Goal: Information Seeking & Learning: Check status

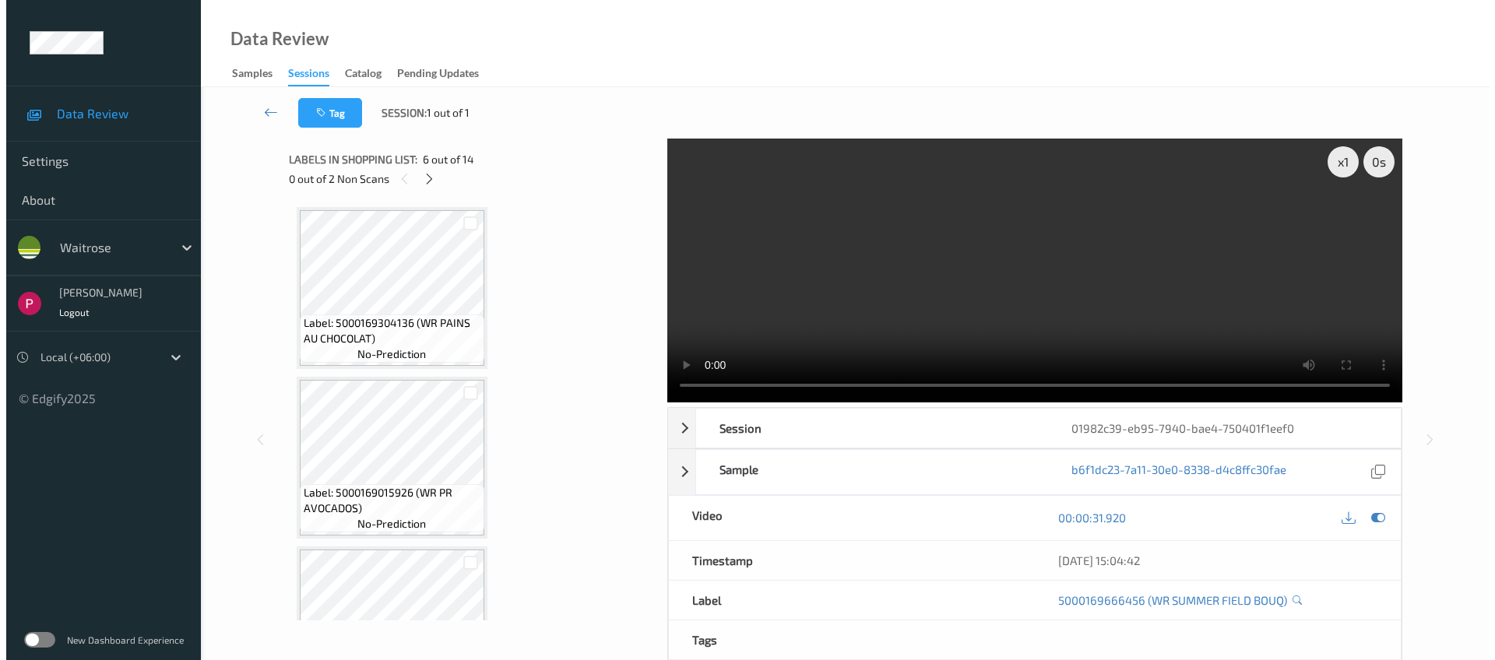
scroll to position [285, 0]
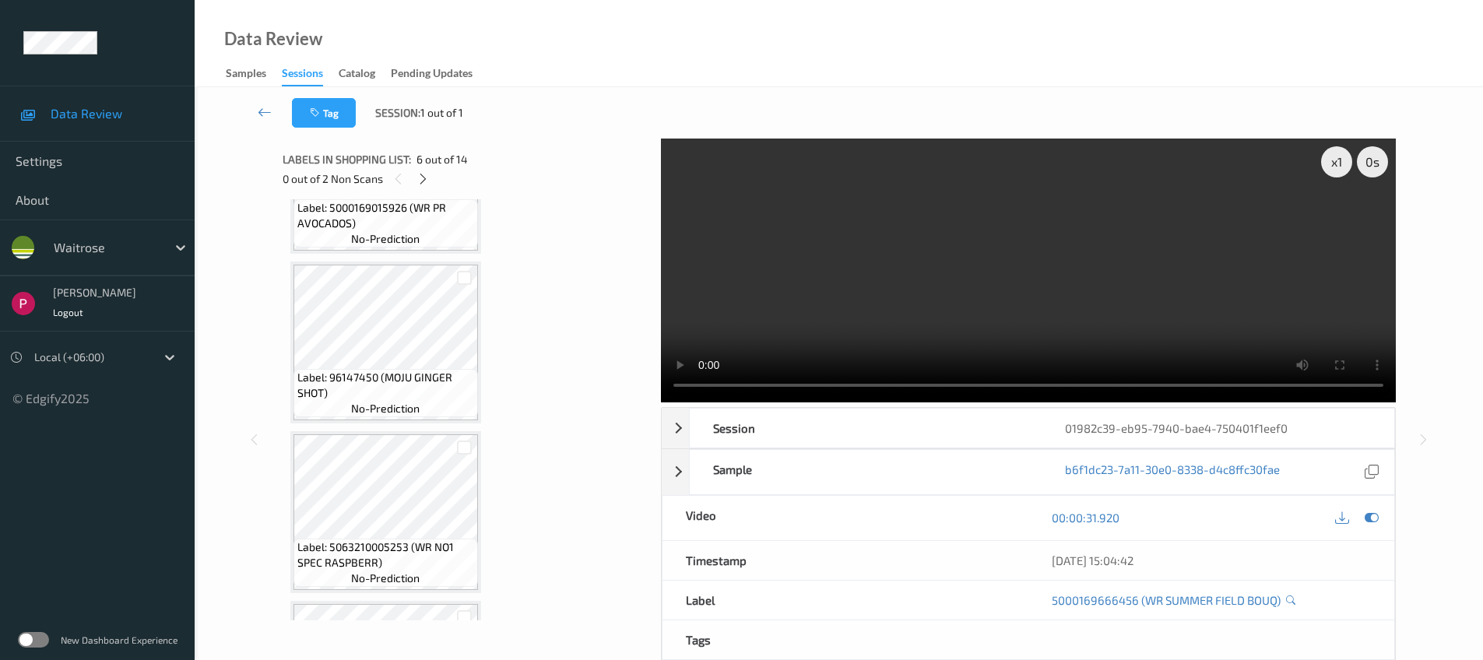
click at [287, 68] on div "Sessions" at bounding box center [302, 75] width 41 height 21
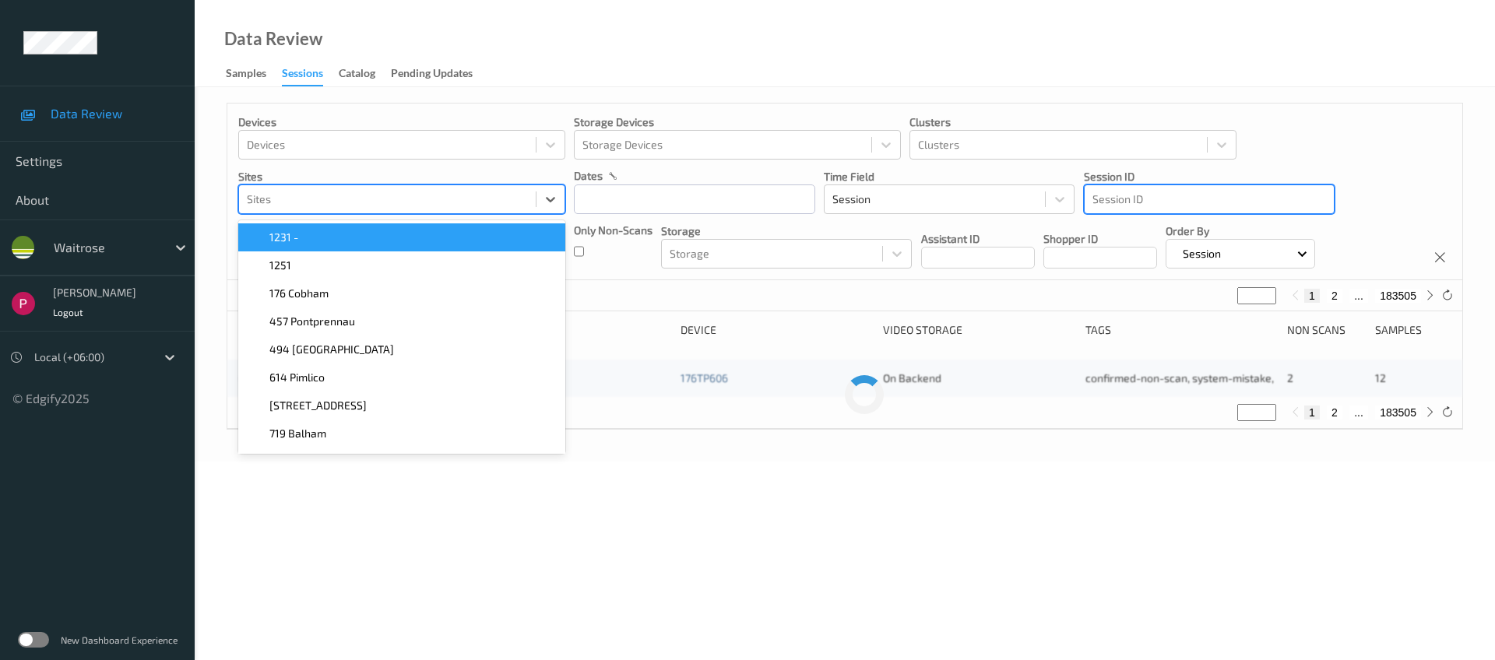
click at [364, 196] on div at bounding box center [387, 199] width 281 height 19
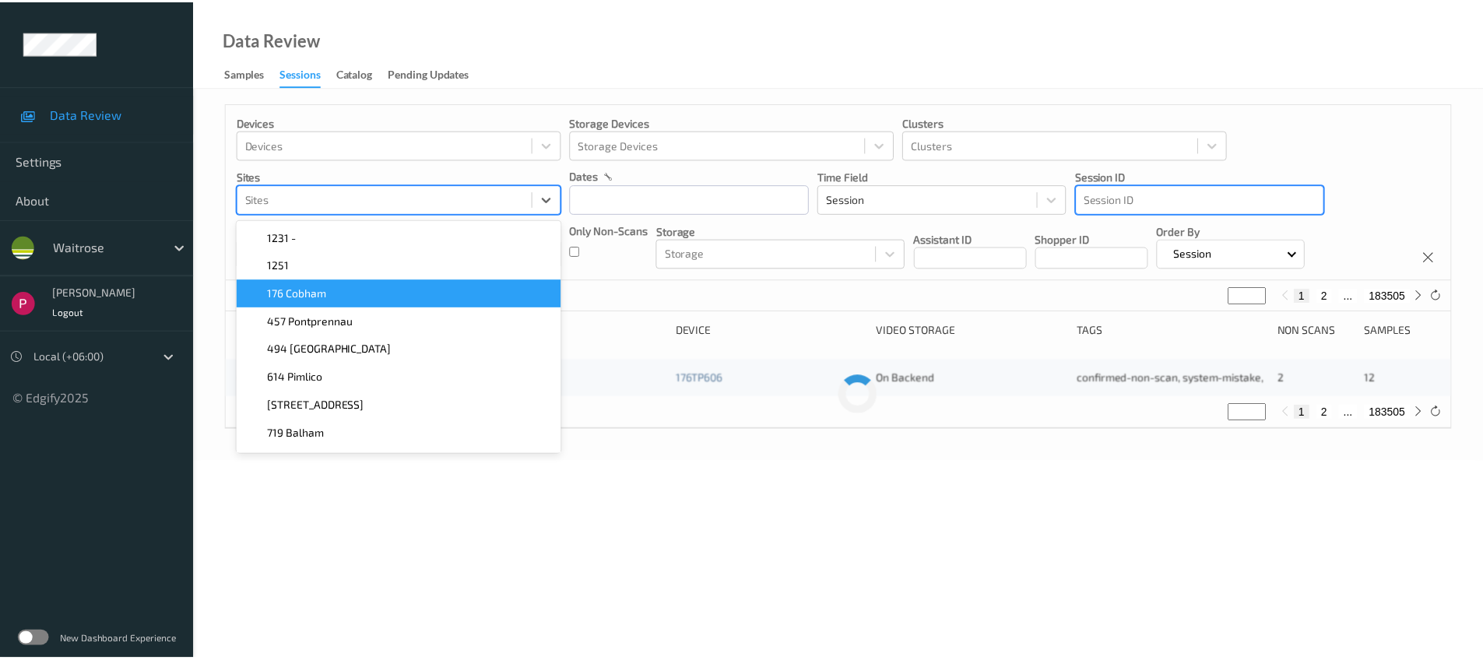
scroll to position [2, 0]
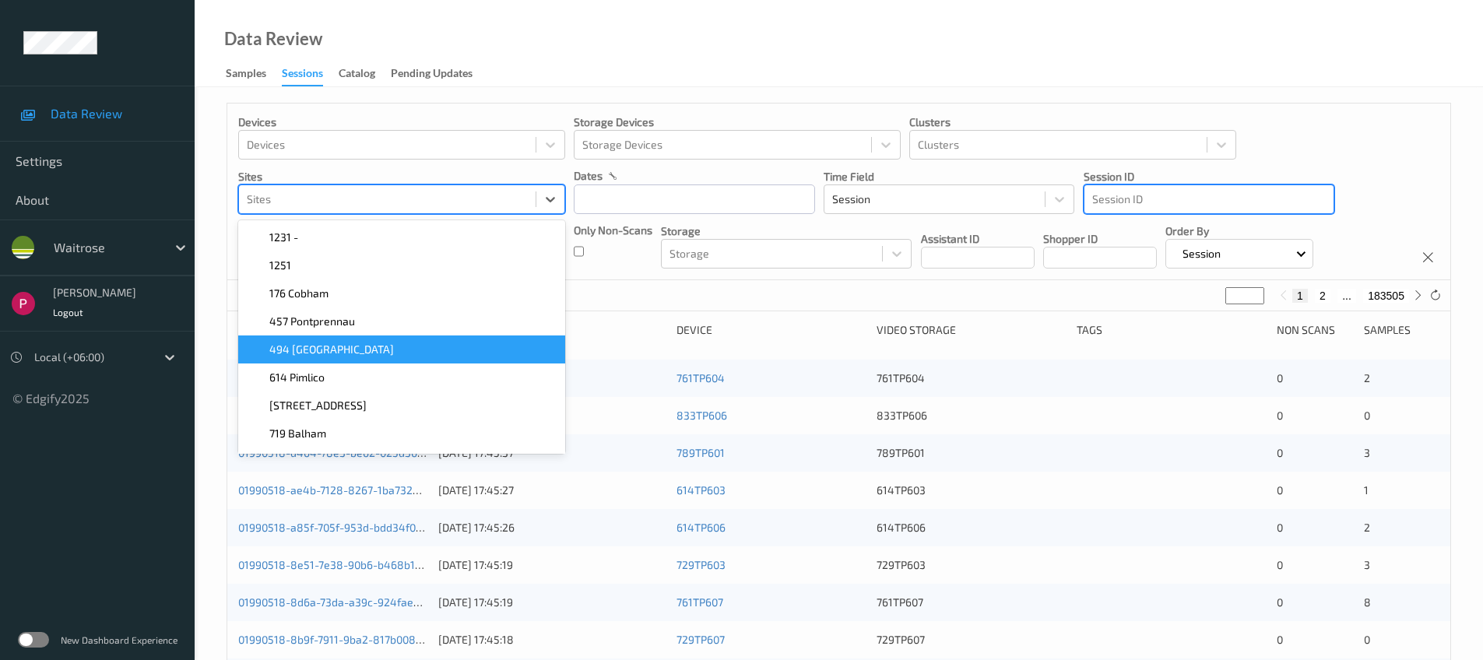
click at [280, 354] on span "494 [GEOGRAPHIC_DATA]" at bounding box center [331, 350] width 125 height 16
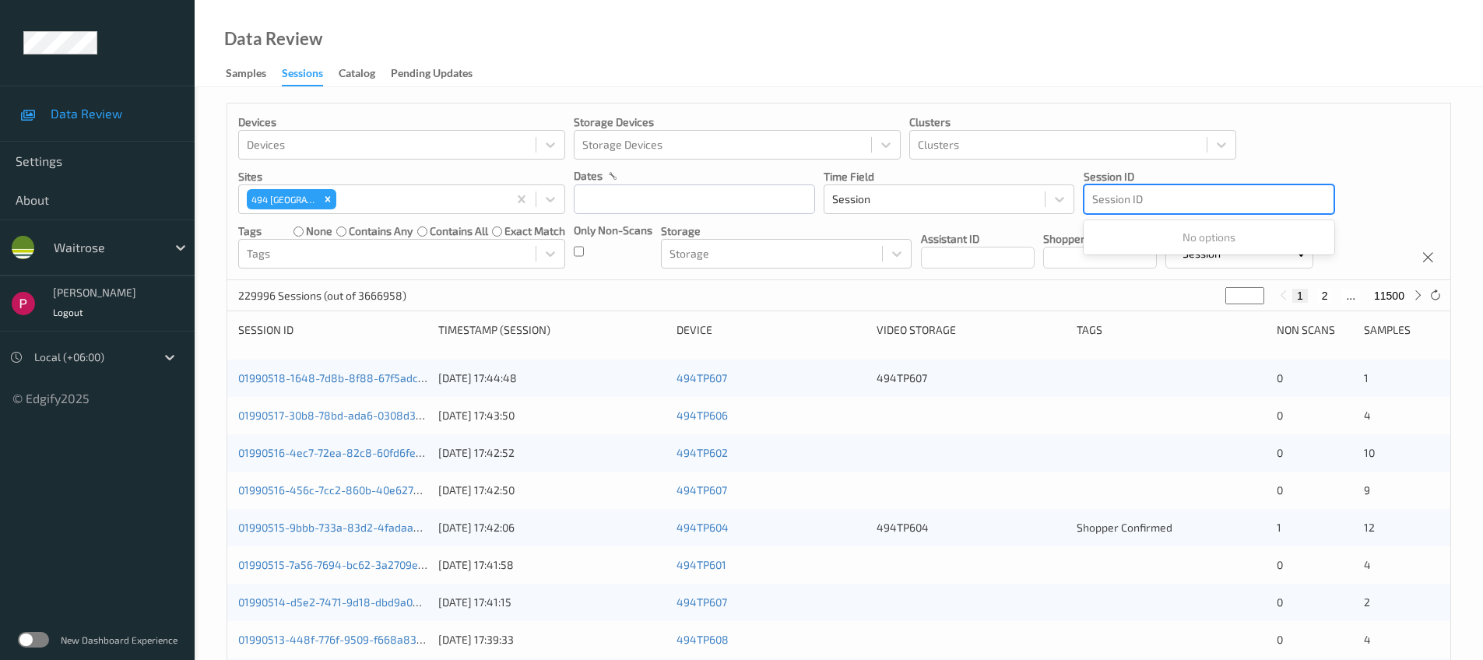
click at [1208, 200] on div at bounding box center [1210, 199] width 234 height 19
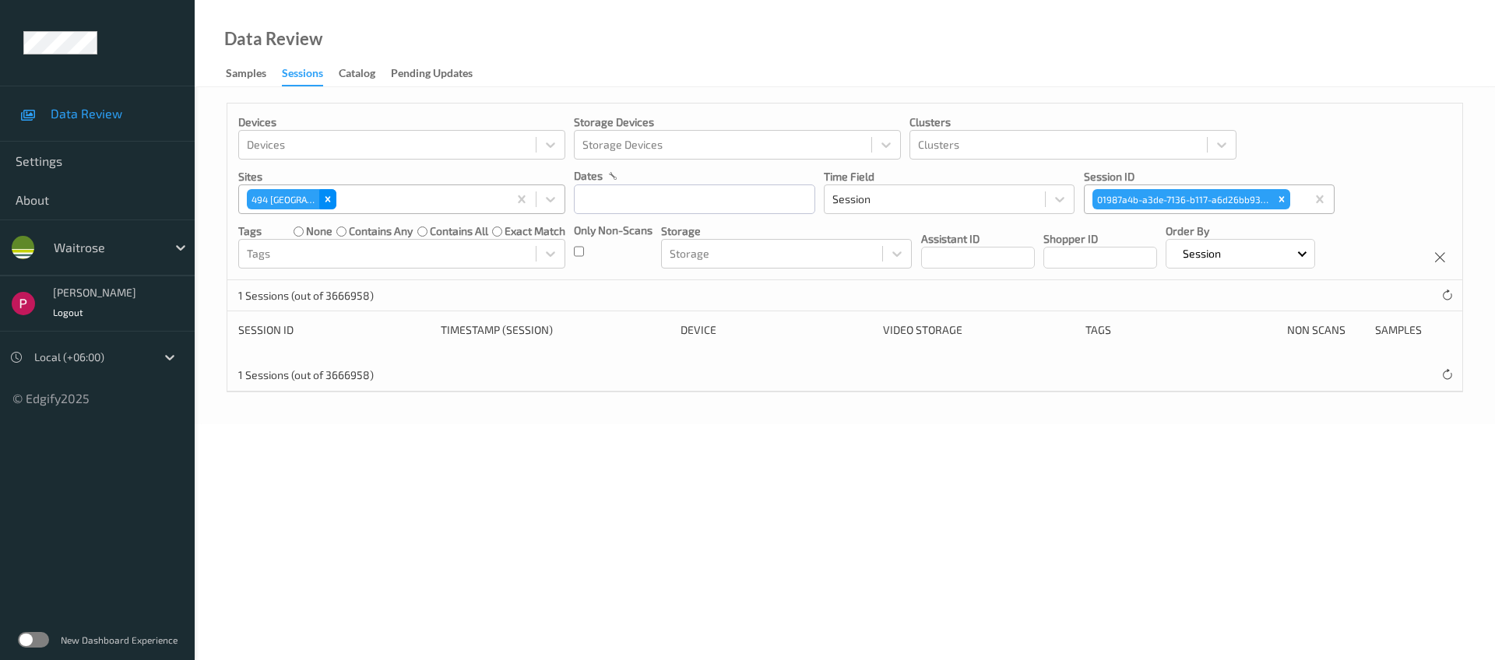
click at [328, 195] on icon "Remove 494 Altrincham" at bounding box center [327, 199] width 11 height 11
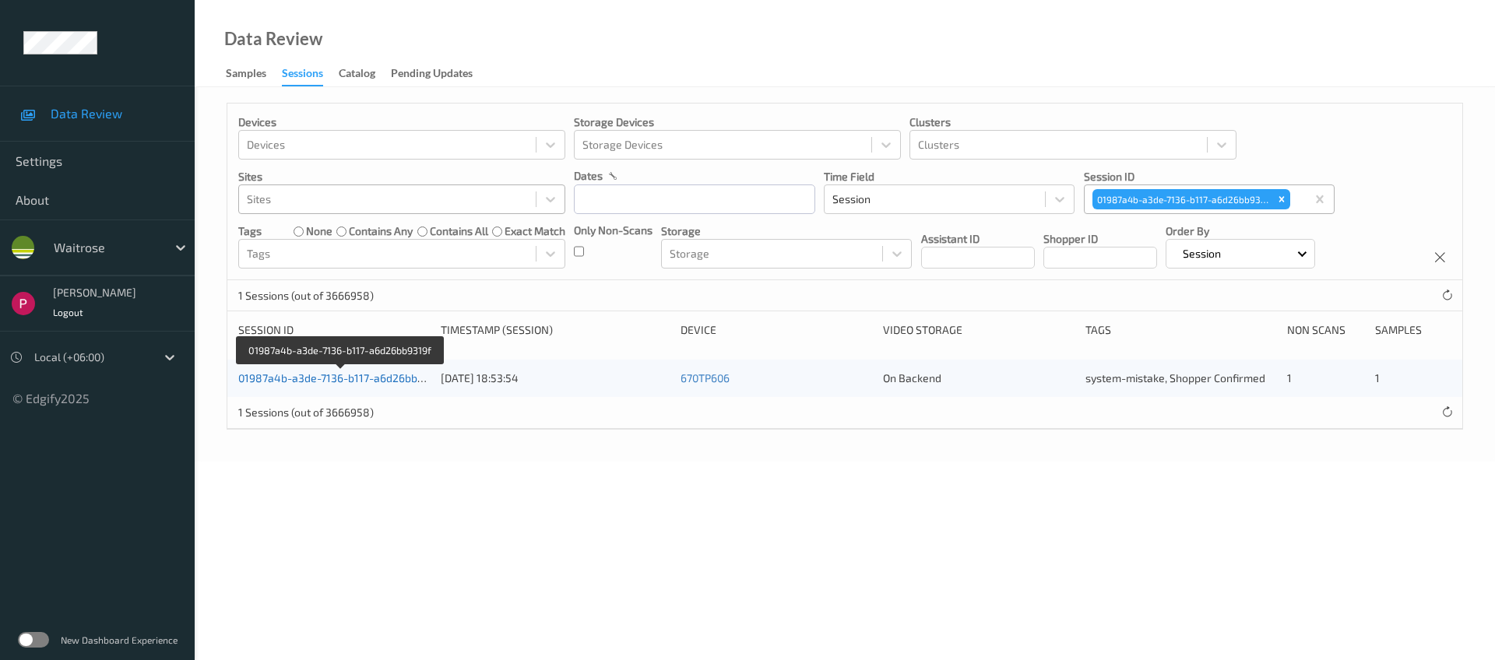
click at [370, 384] on link "01987a4b-a3de-7136-b117-a6d26bb9319f" at bounding box center [341, 377] width 206 height 13
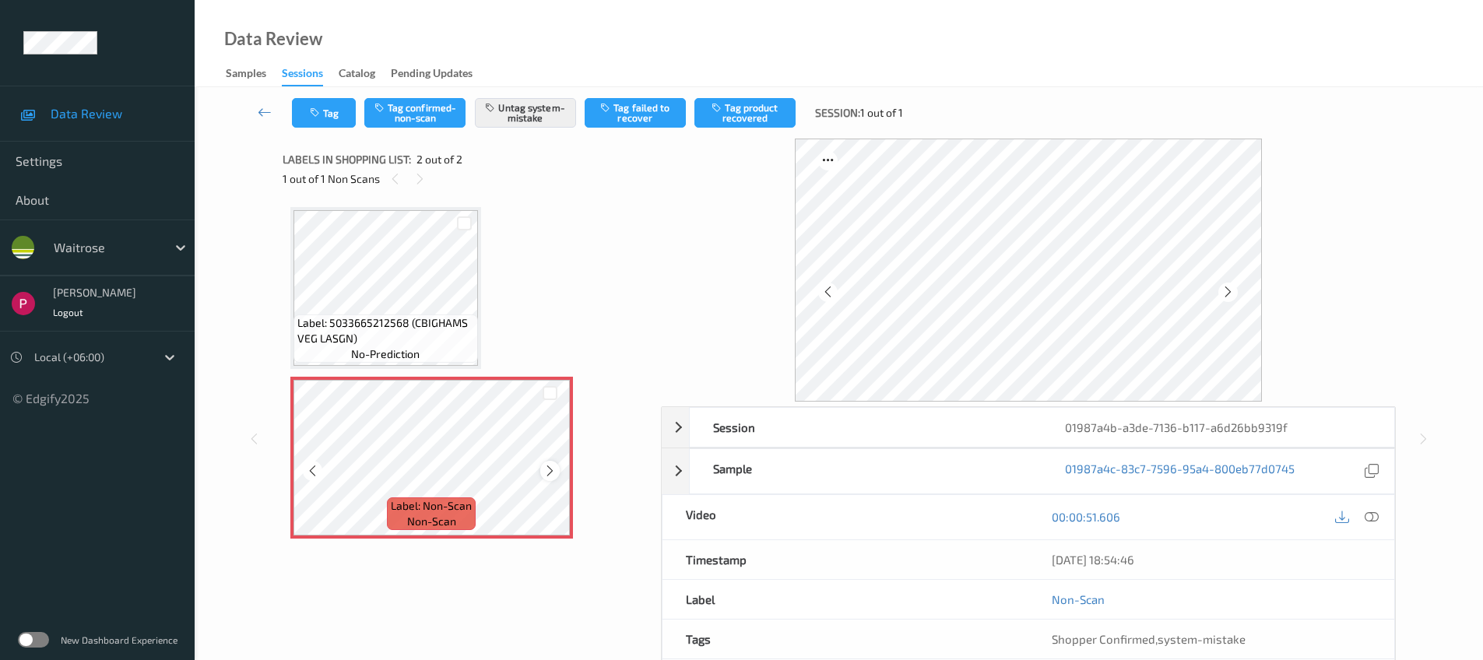
click at [544, 469] on icon at bounding box center [550, 471] width 13 height 14
click at [542, 469] on div at bounding box center [549, 470] width 19 height 19
click at [544, 470] on icon at bounding box center [550, 471] width 13 height 14
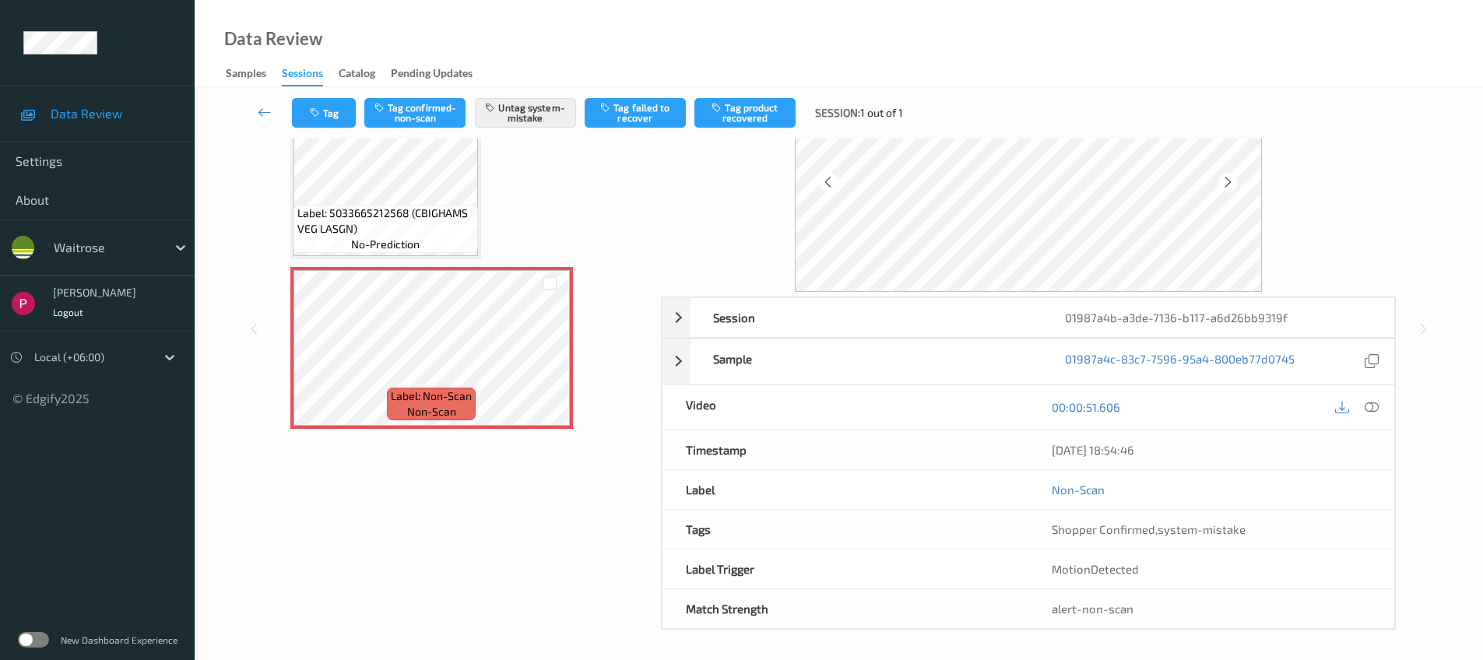
scroll to position [111, 0]
drag, startPoint x: 1311, startPoint y: 311, endPoint x: 1315, endPoint y: 319, distance: 8.7
click at [1311, 311] on div "01987a4b-a3de-7136-b117-a6d26bb9319f" at bounding box center [1218, 316] width 352 height 39
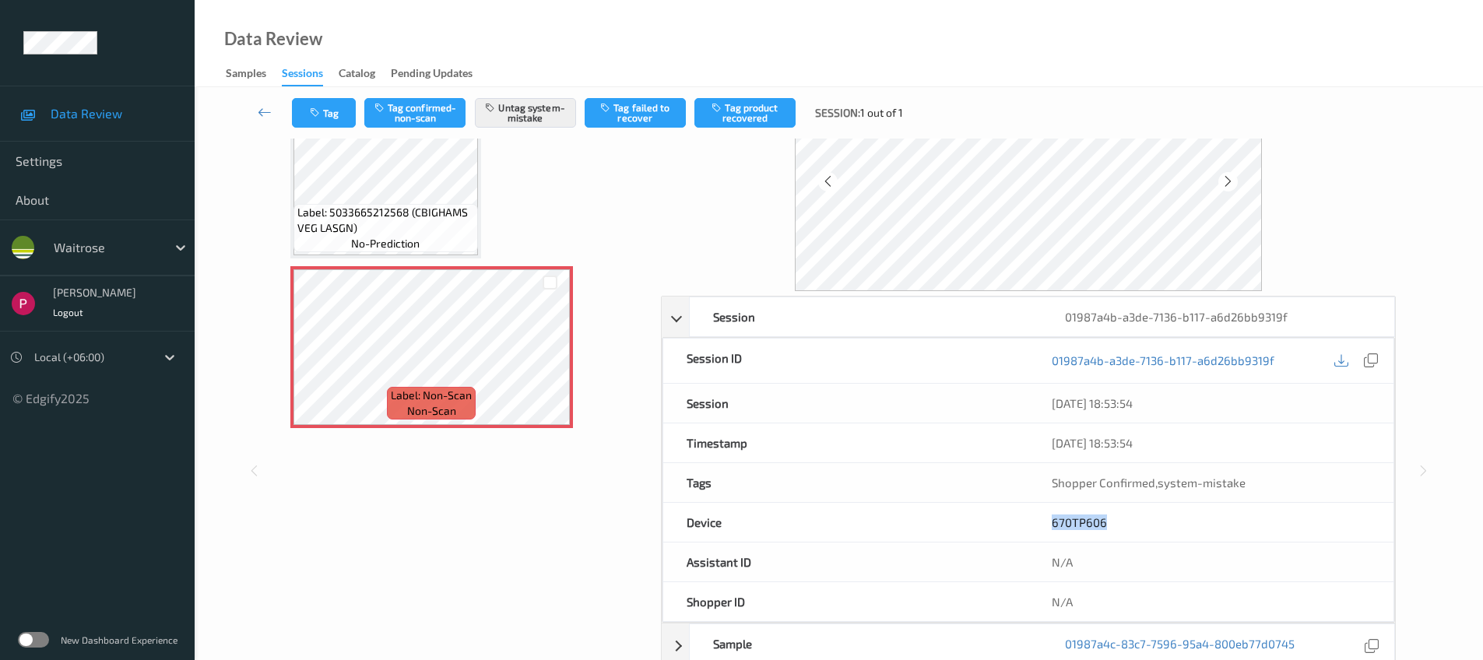
drag, startPoint x: 1123, startPoint y: 516, endPoint x: 1113, endPoint y: 519, distance: 10.6
click at [1113, 519] on div "670TP606" at bounding box center [1211, 522] width 365 height 39
copy link "670TP606"
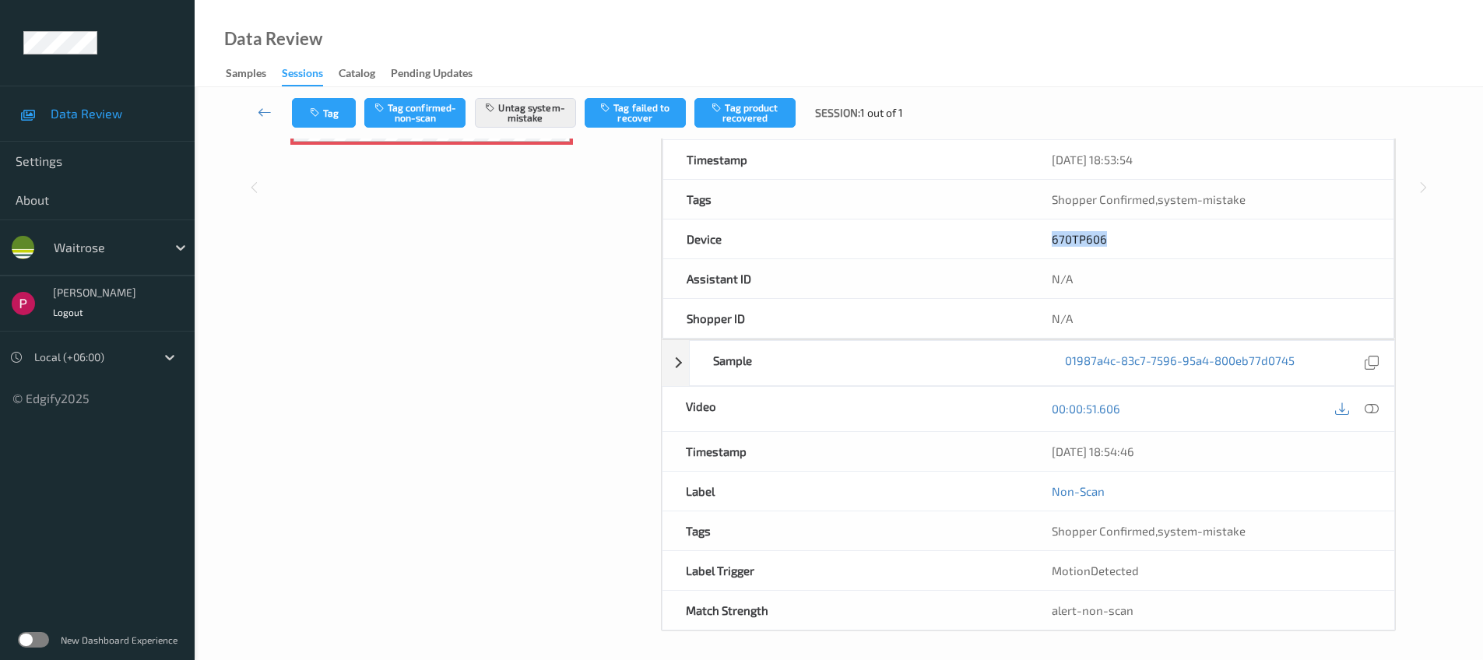
scroll to position [396, 0]
drag, startPoint x: 1167, startPoint y: 450, endPoint x: 1049, endPoint y: 468, distance: 118.9
click at [1047, 447] on div "[DATE] 18:54:46" at bounding box center [1212, 449] width 366 height 39
copy div "[DATE] 18:54:46"
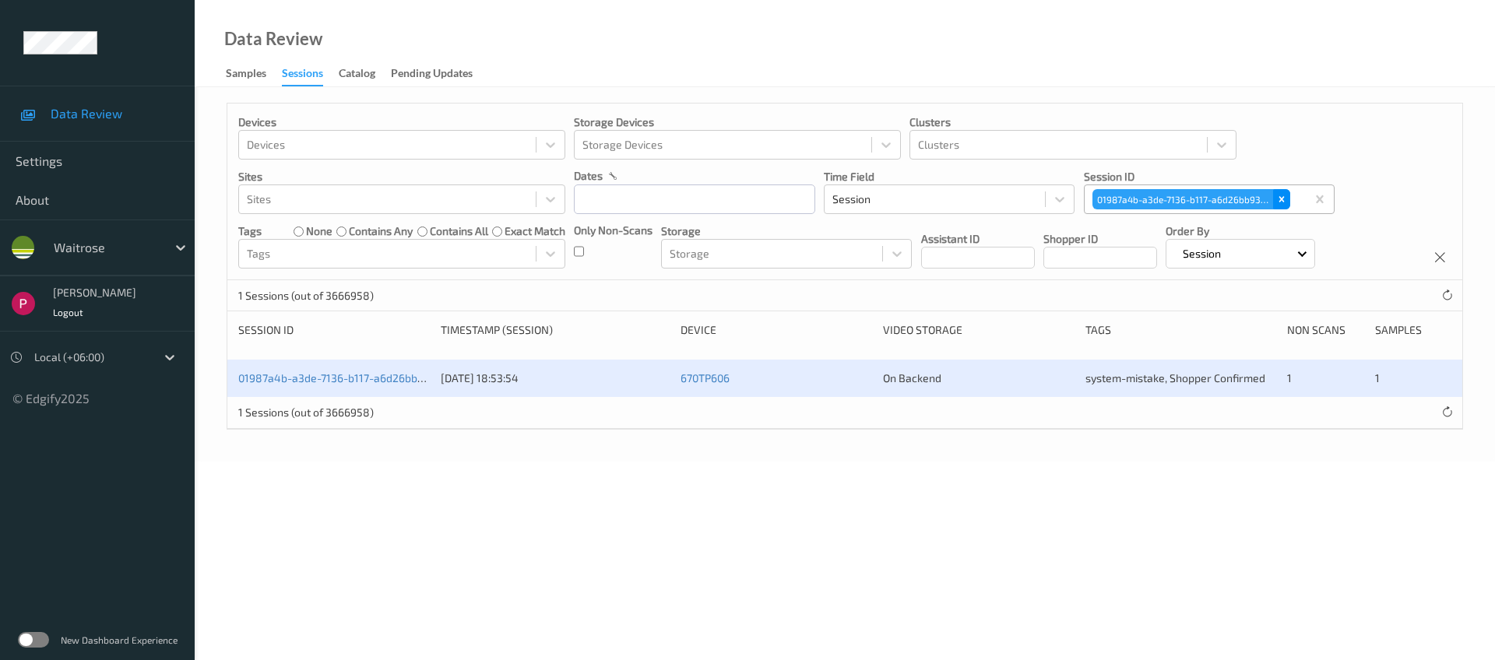
click at [1279, 199] on icon "Remove 01987a4b-a3de-7136-b117-a6d26bb9319f" at bounding box center [1281, 199] width 11 height 11
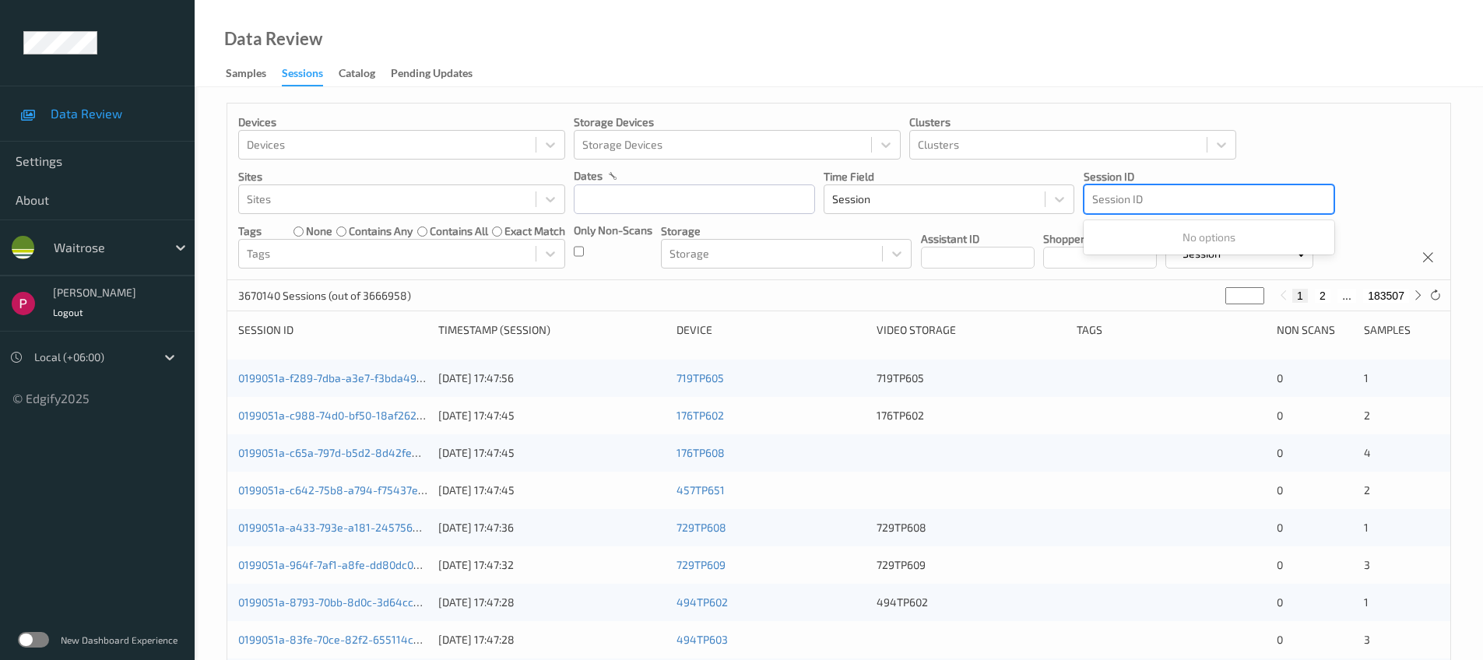
click at [1170, 192] on div at bounding box center [1210, 199] width 234 height 19
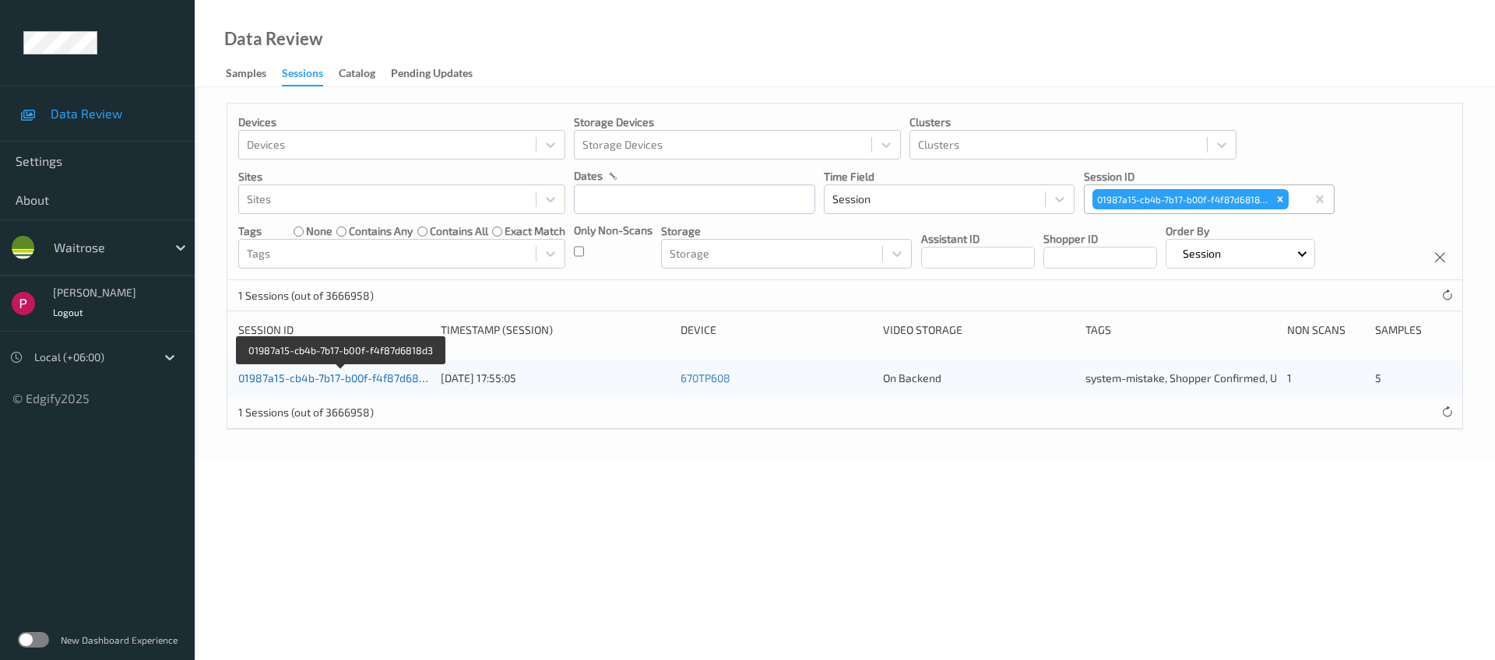
click at [335, 382] on link "01987a15-cb4b-7b17-b00f-f4f87d6818d3" at bounding box center [340, 377] width 205 height 13
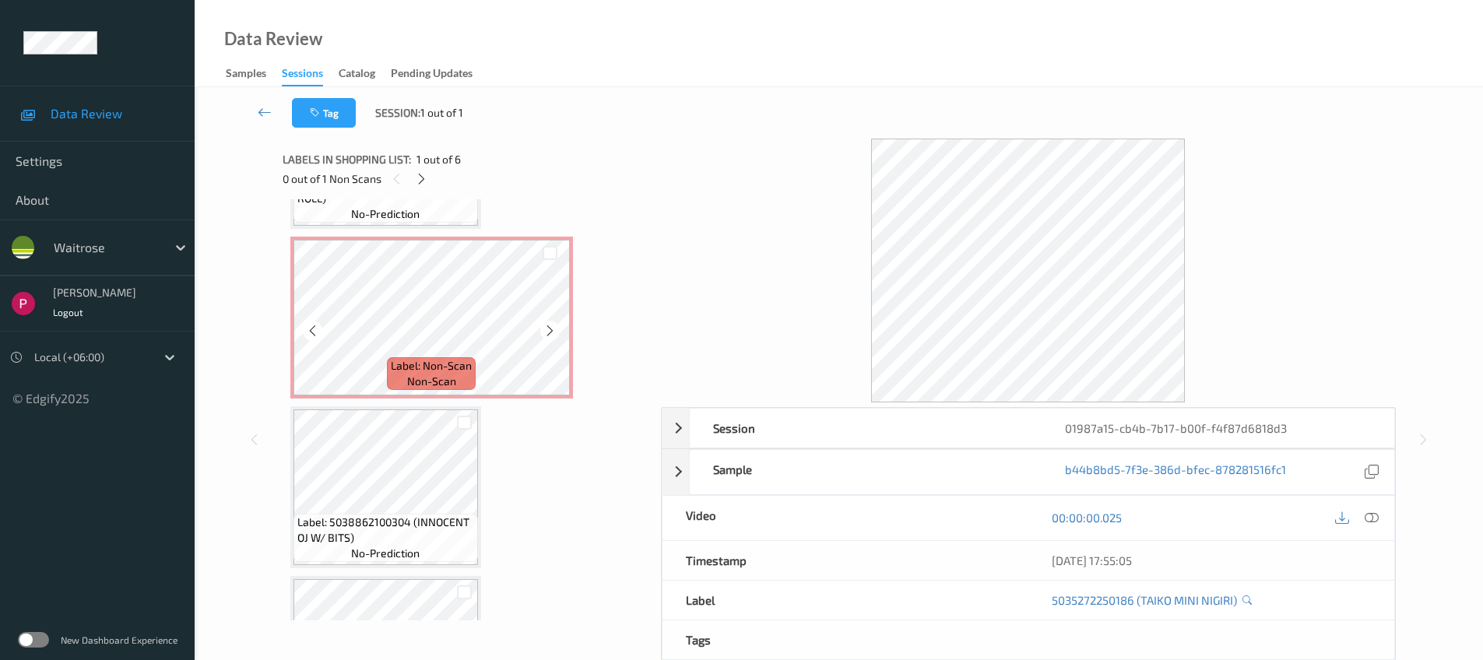
scroll to position [491, 0]
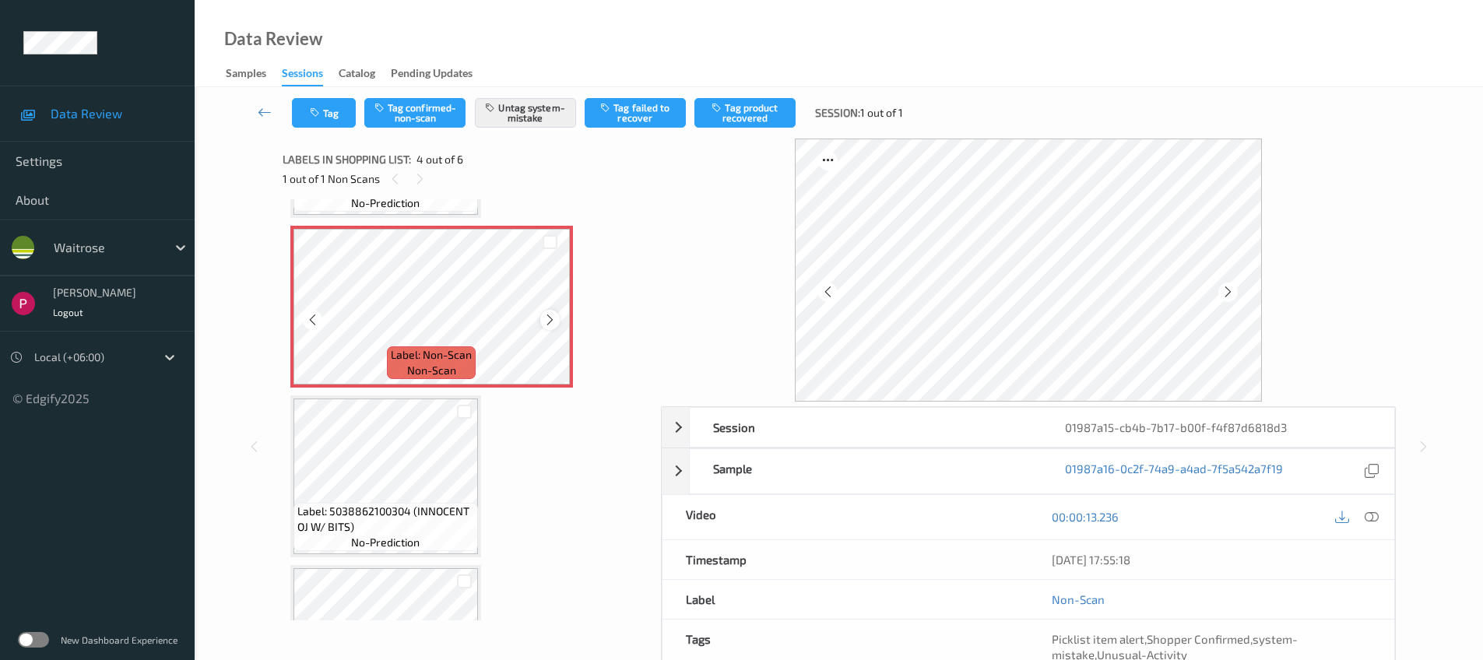
click at [542, 319] on div at bounding box center [549, 319] width 19 height 19
click at [1409, 167] on div "Session 01987a15-cb4b-7b17-b00f-f4f87d6818d3 Session ID 01987a15-cb4b-7b17-b00f…" at bounding box center [839, 447] width 1225 height 617
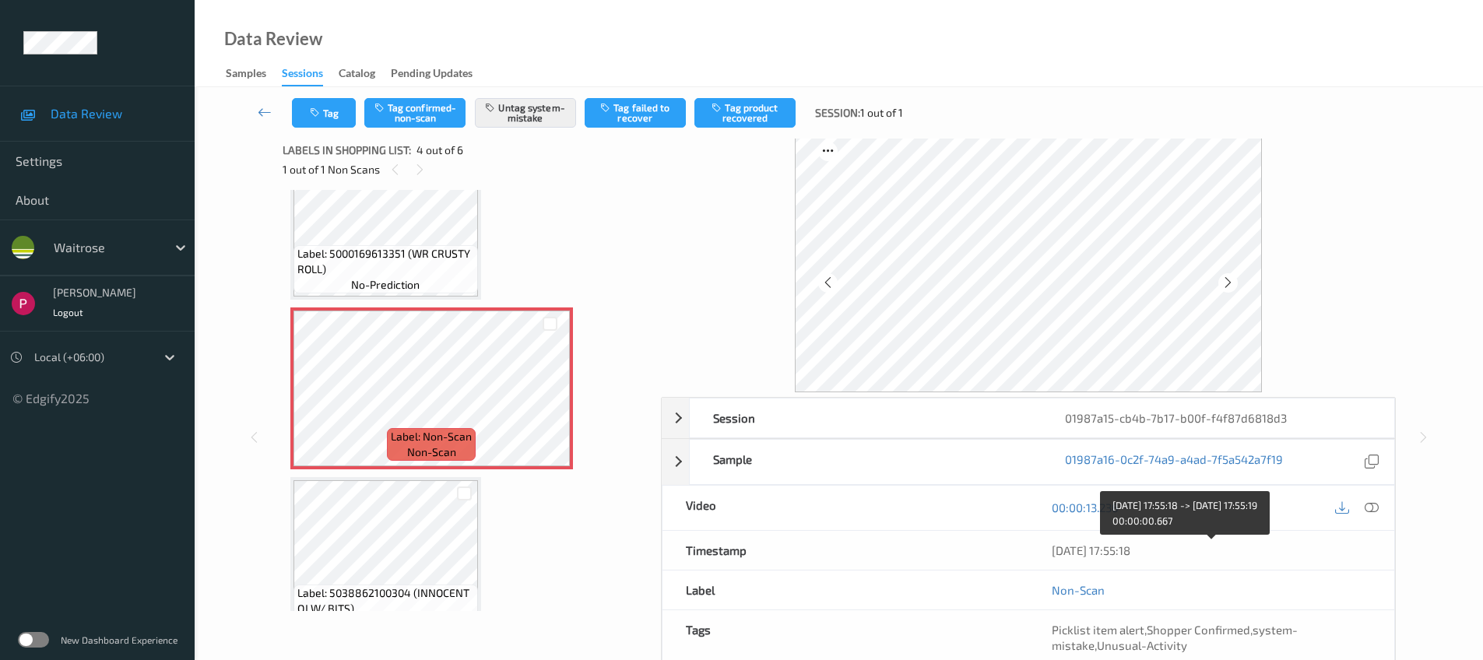
scroll to position [32, 0]
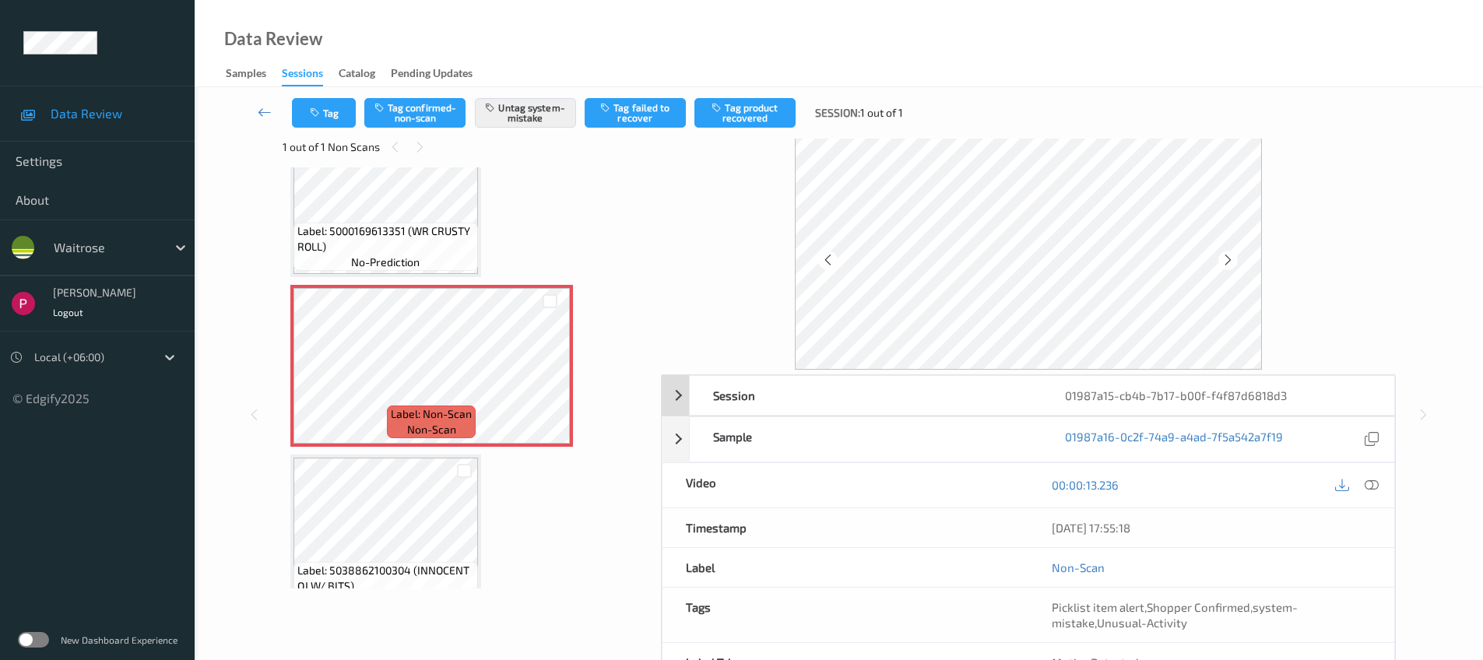
click at [830, 394] on div "Session" at bounding box center [866, 395] width 352 height 39
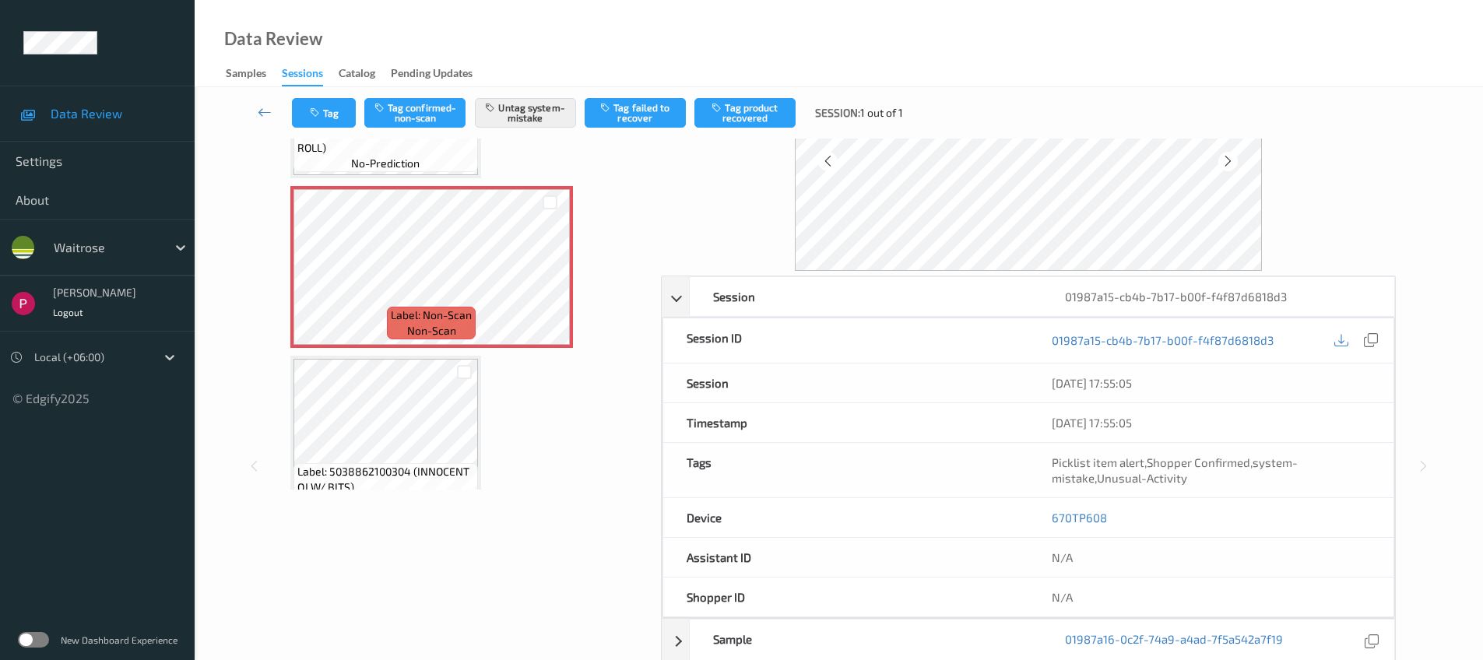
scroll to position [185, 0]
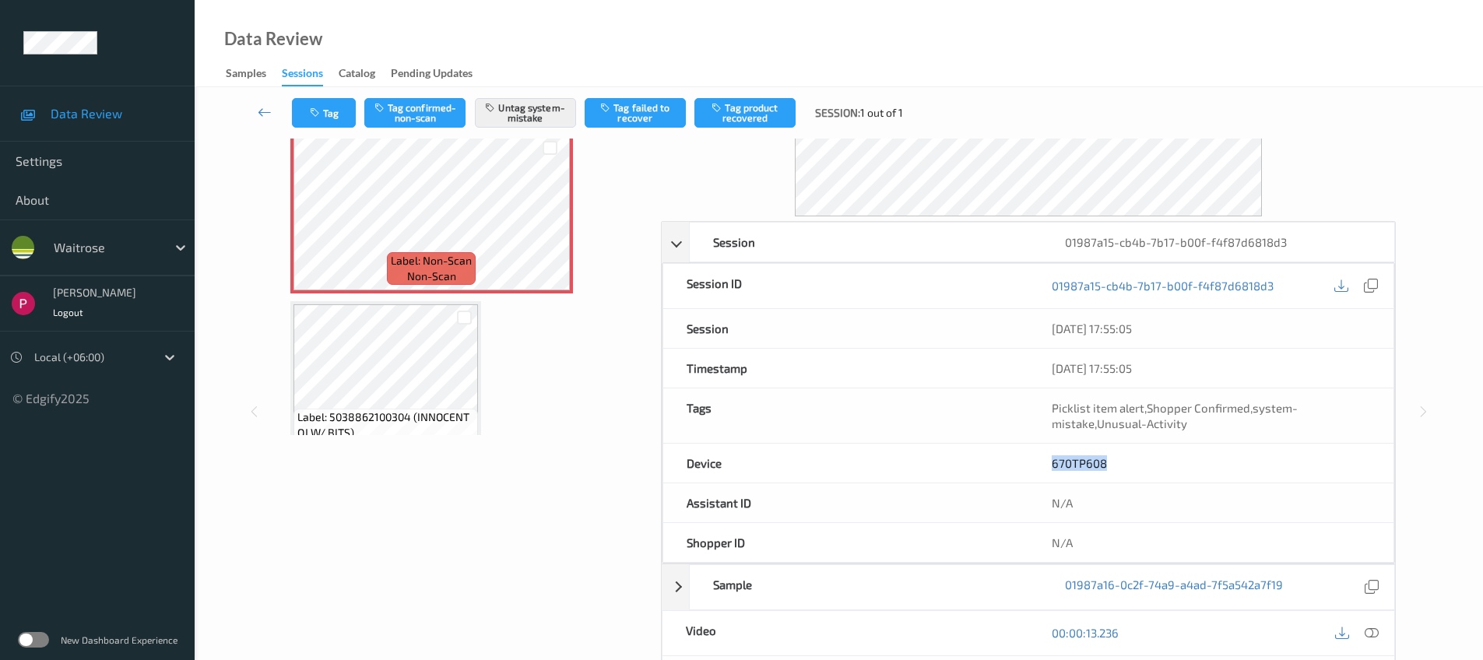
drag, startPoint x: 1102, startPoint y: 463, endPoint x: 1045, endPoint y: 470, distance: 57.4
click at [1033, 461] on div "670TP608" at bounding box center [1211, 463] width 365 height 39
copy link "670TP608"
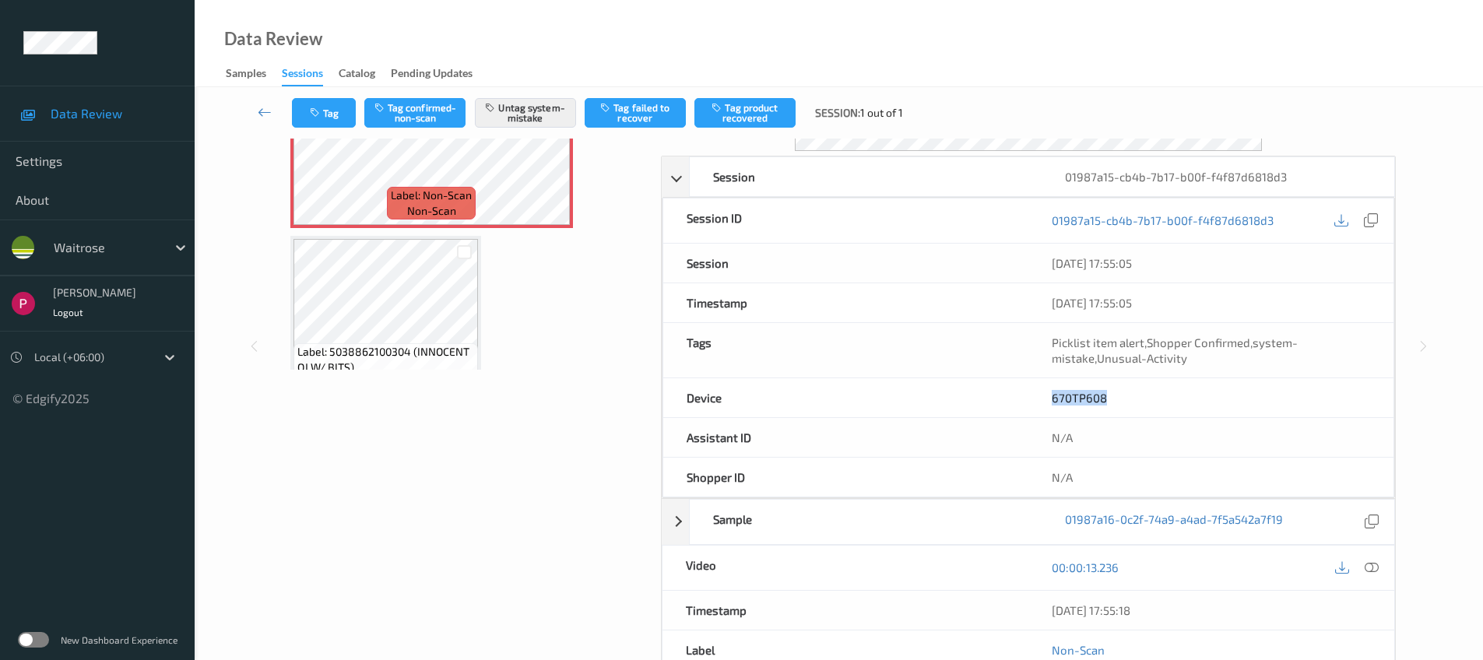
scroll to position [428, 0]
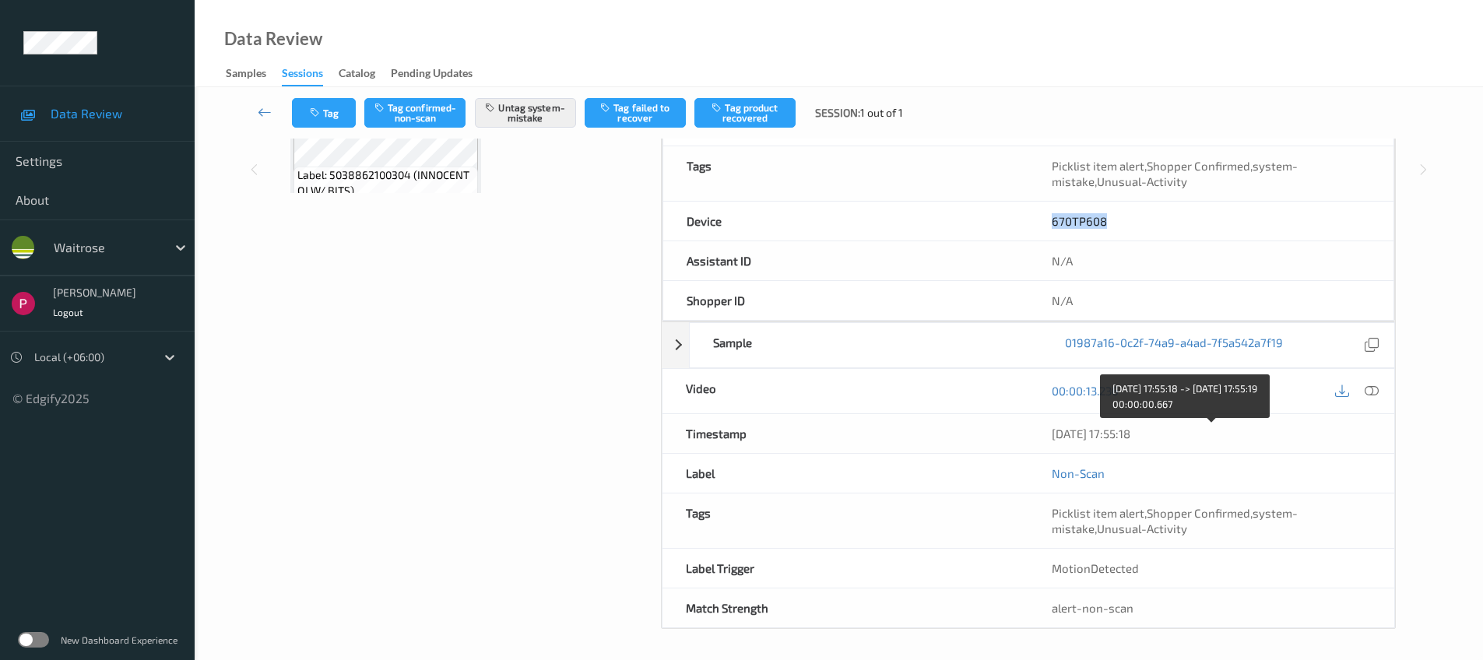
drag, startPoint x: 1142, startPoint y: 434, endPoint x: 1030, endPoint y: 431, distance: 111.4
click at [1030, 431] on div "[DATE] 17:55:18" at bounding box center [1212, 433] width 366 height 39
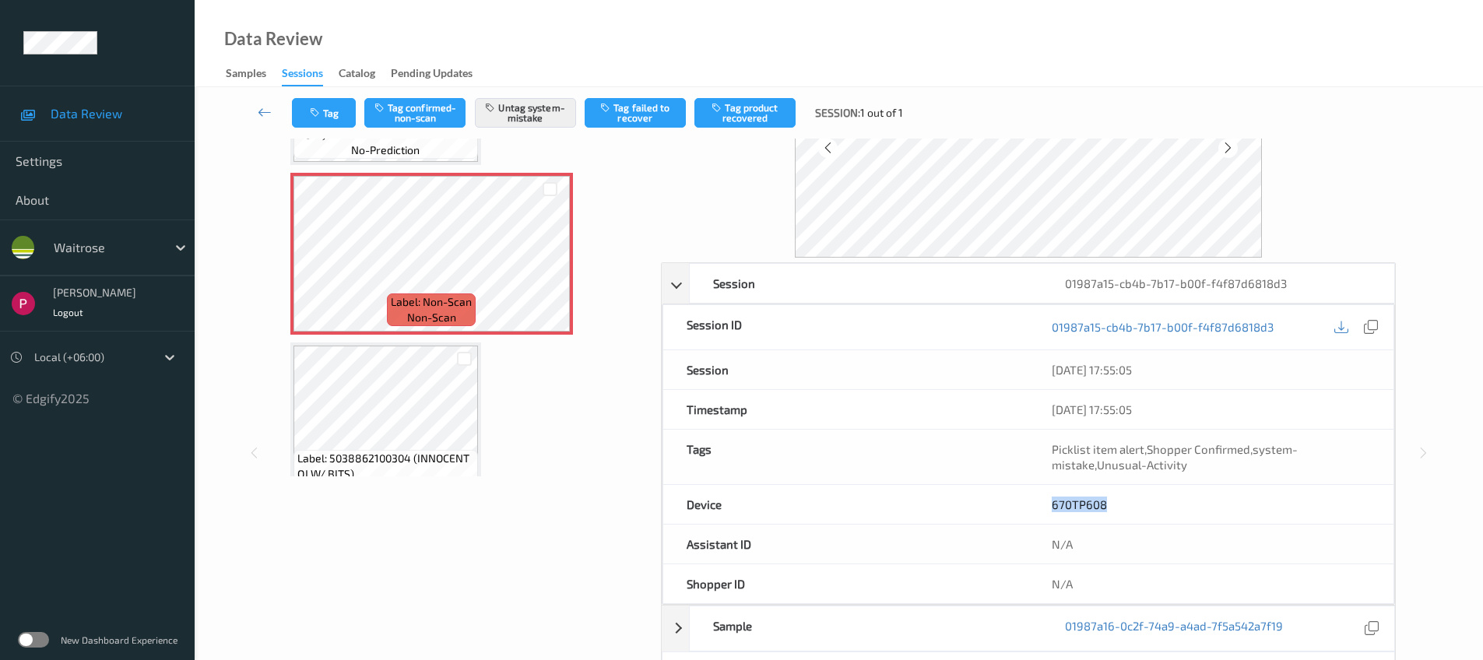
scroll to position [248, 0]
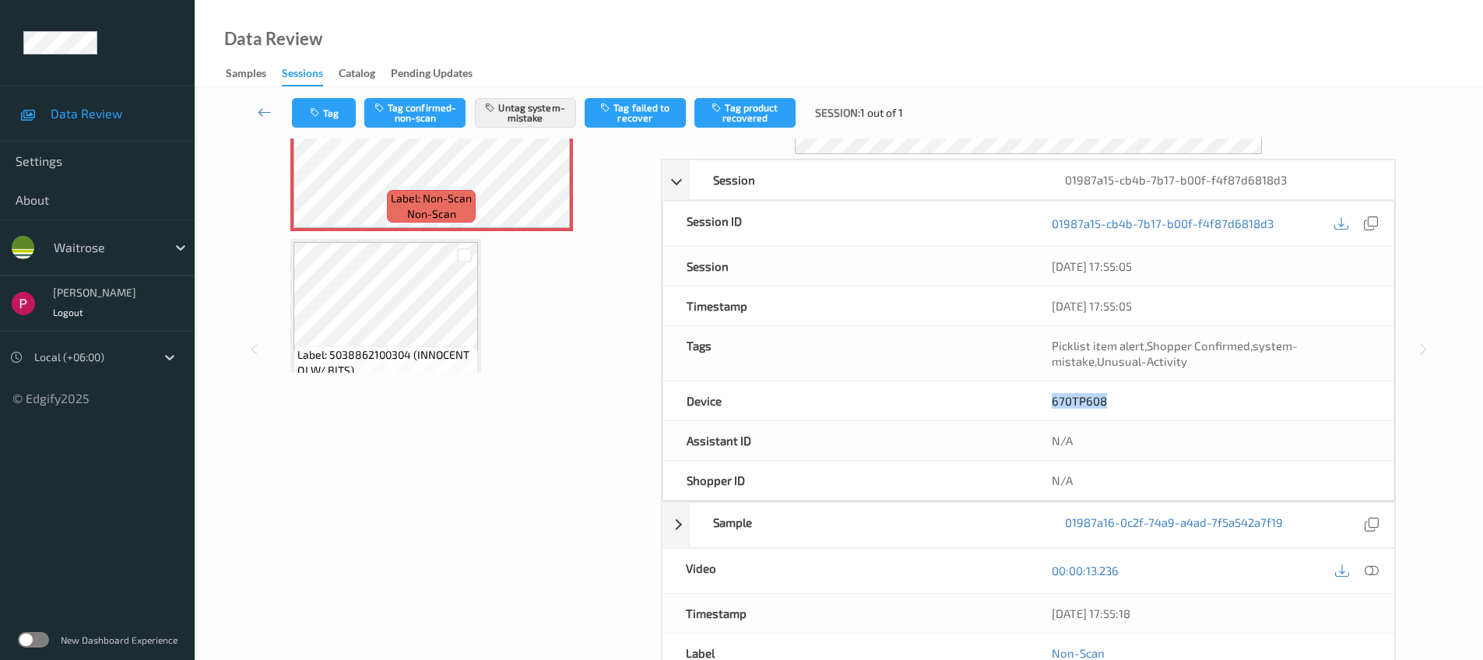
copy div "[DATE] 17:55:18"
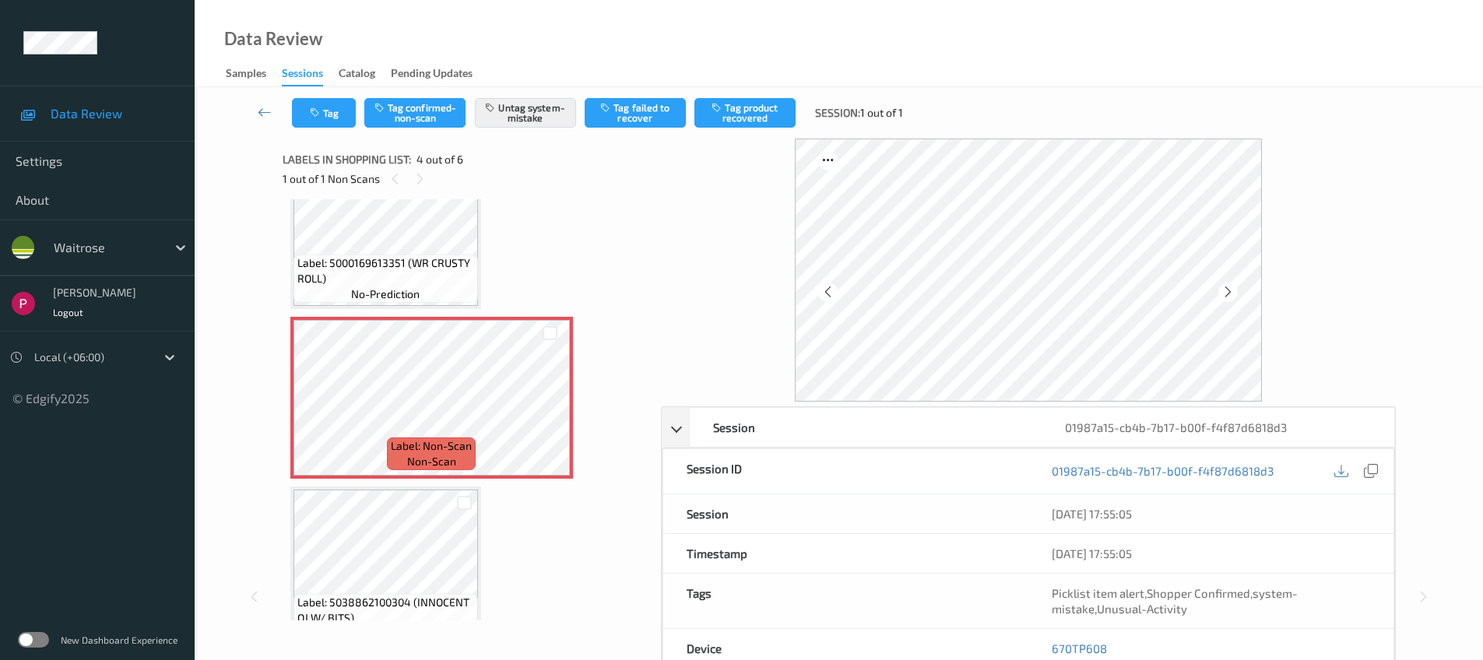
drag, startPoint x: 853, startPoint y: 509, endPoint x: 834, endPoint y: 499, distance: 20.9
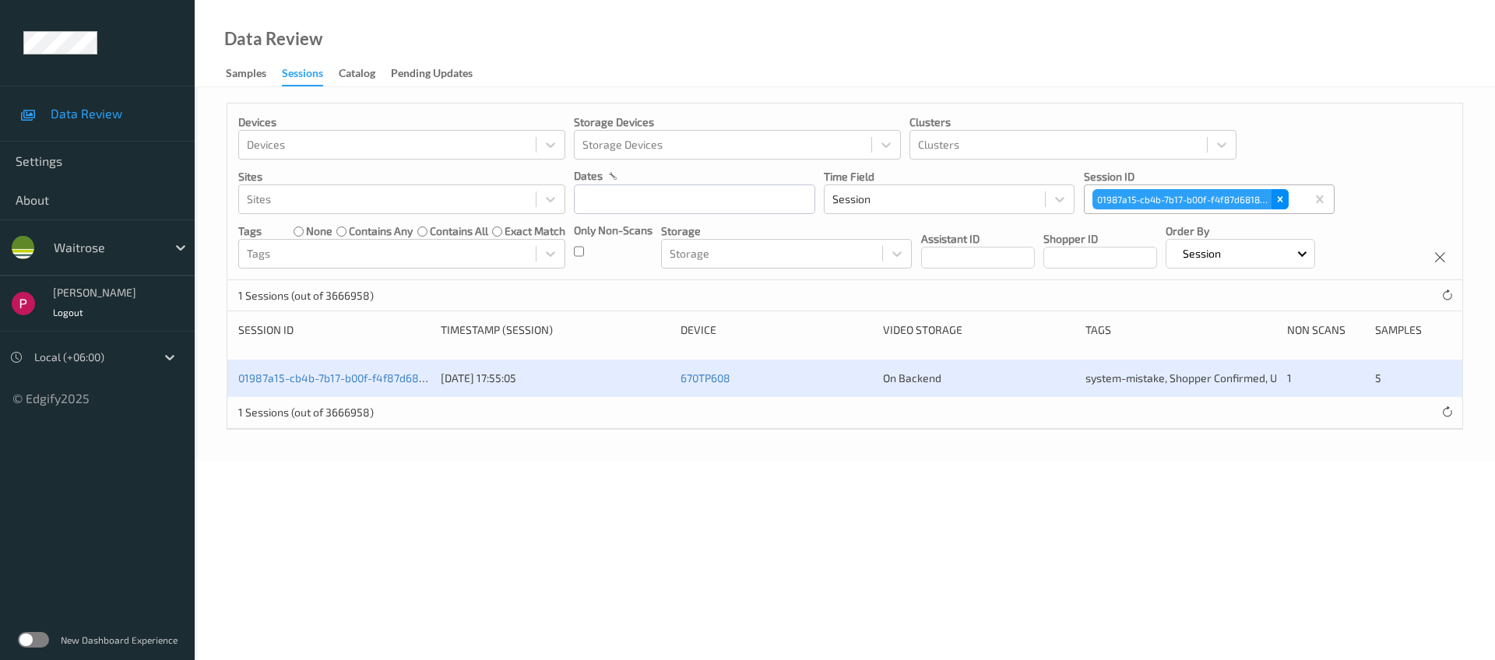
click at [1282, 202] on icon "Remove 01987a15-cb4b-7b17-b00f-f4f87d6818d3" at bounding box center [1280, 199] width 11 height 11
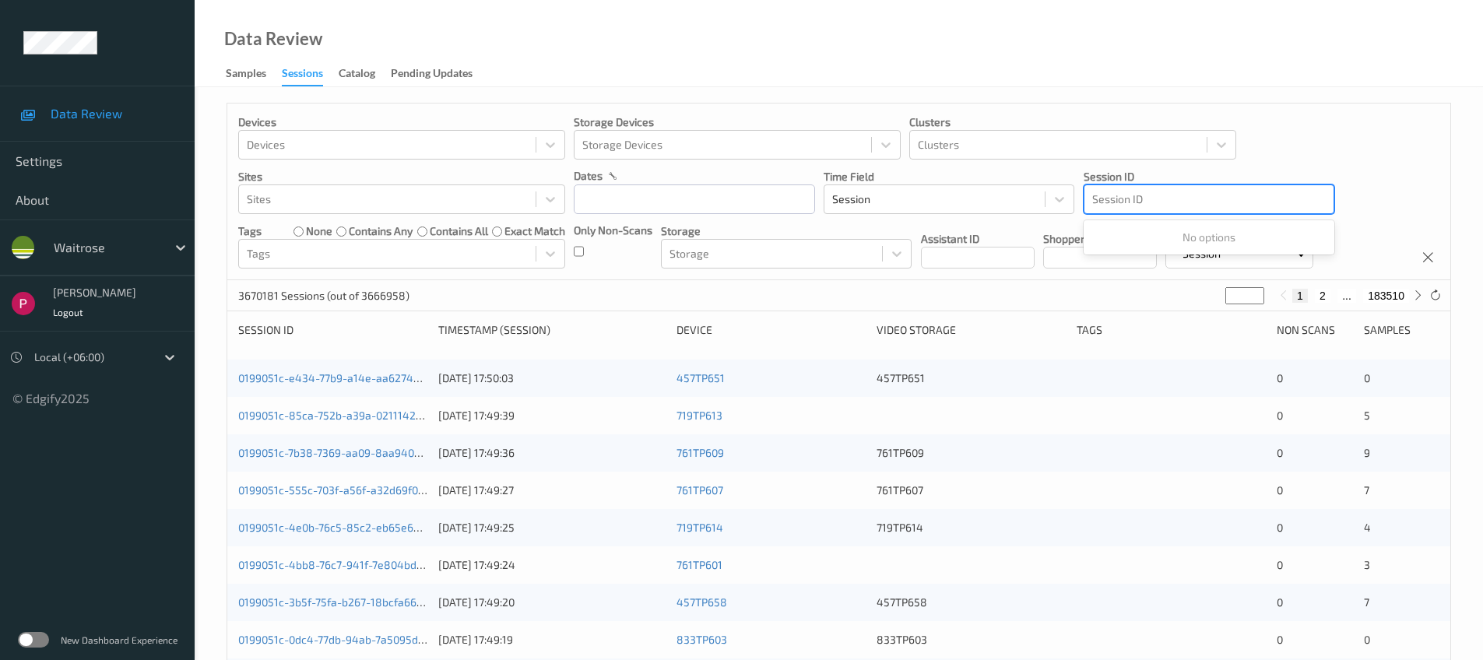
click at [1160, 199] on div at bounding box center [1210, 199] width 234 height 19
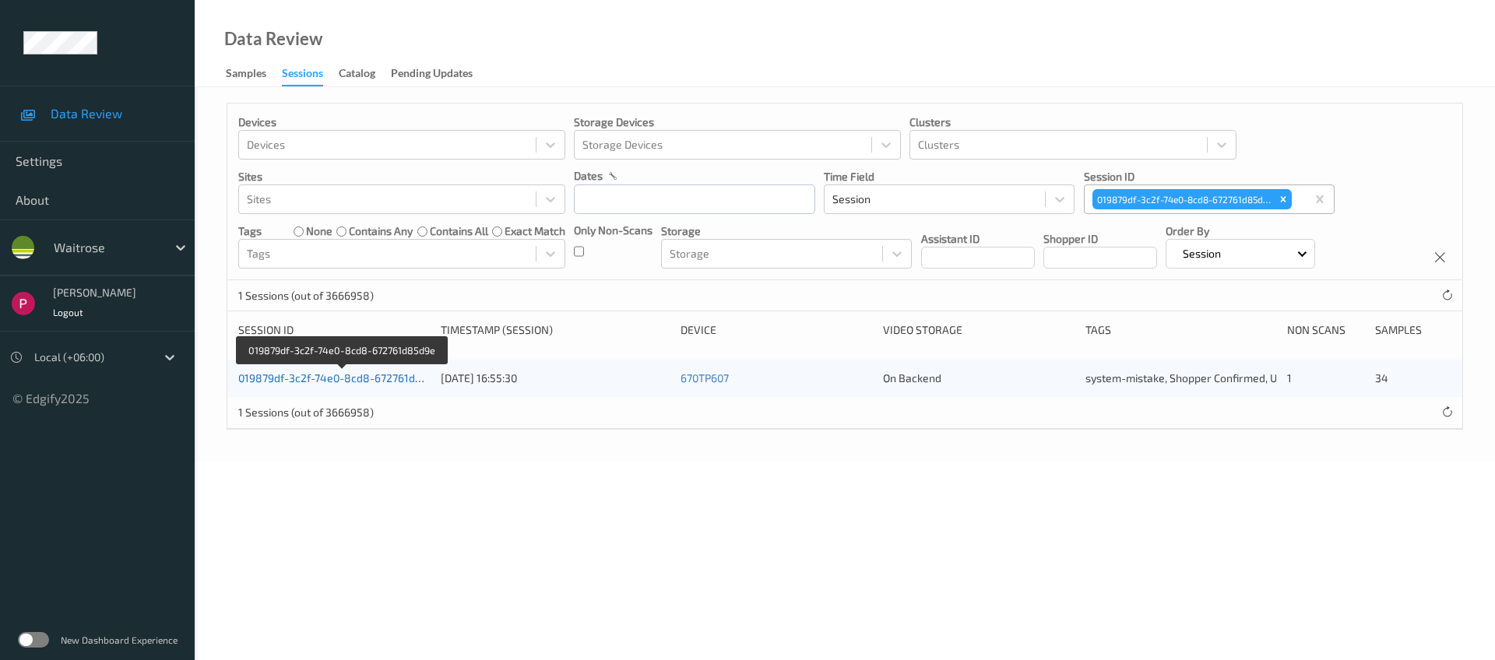
click at [393, 376] on link "019879df-3c2f-74e0-8cd8-672761d85d9e" at bounding box center [342, 377] width 209 height 13
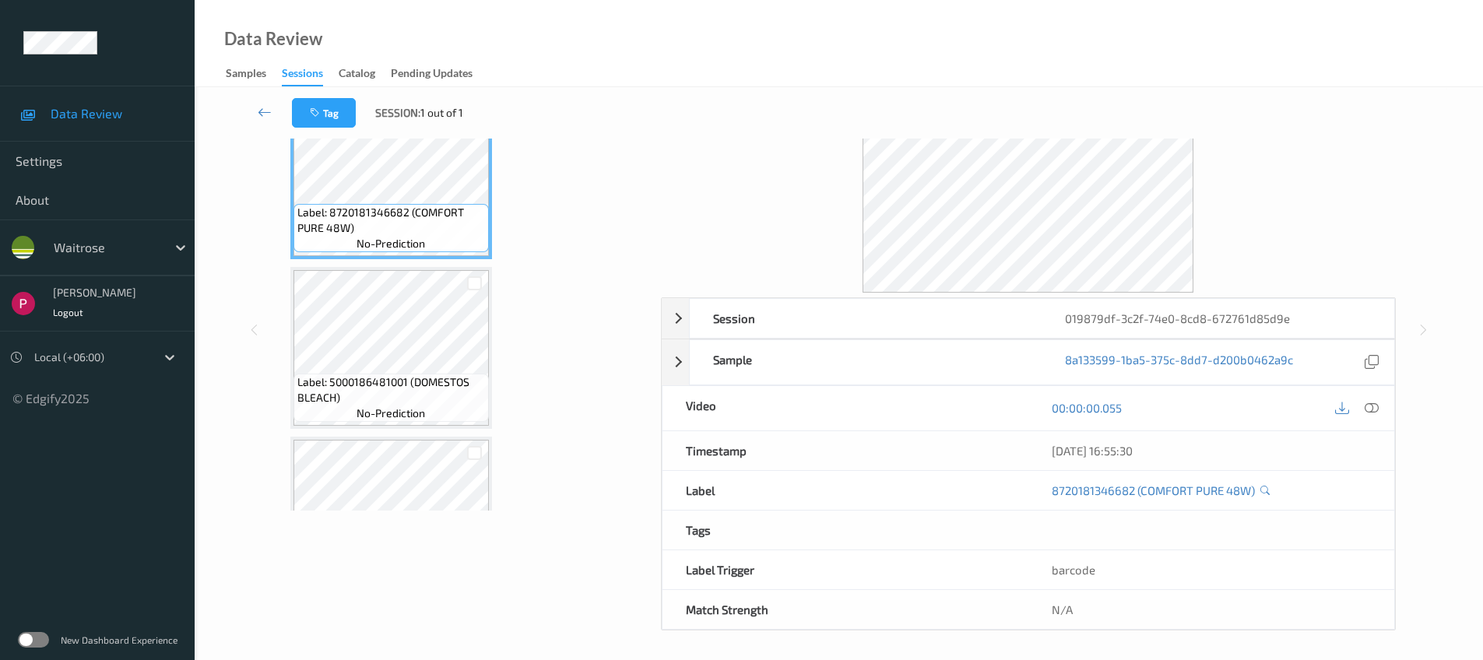
scroll to position [112, 0]
click at [885, 297] on div "Session" at bounding box center [866, 316] width 352 height 39
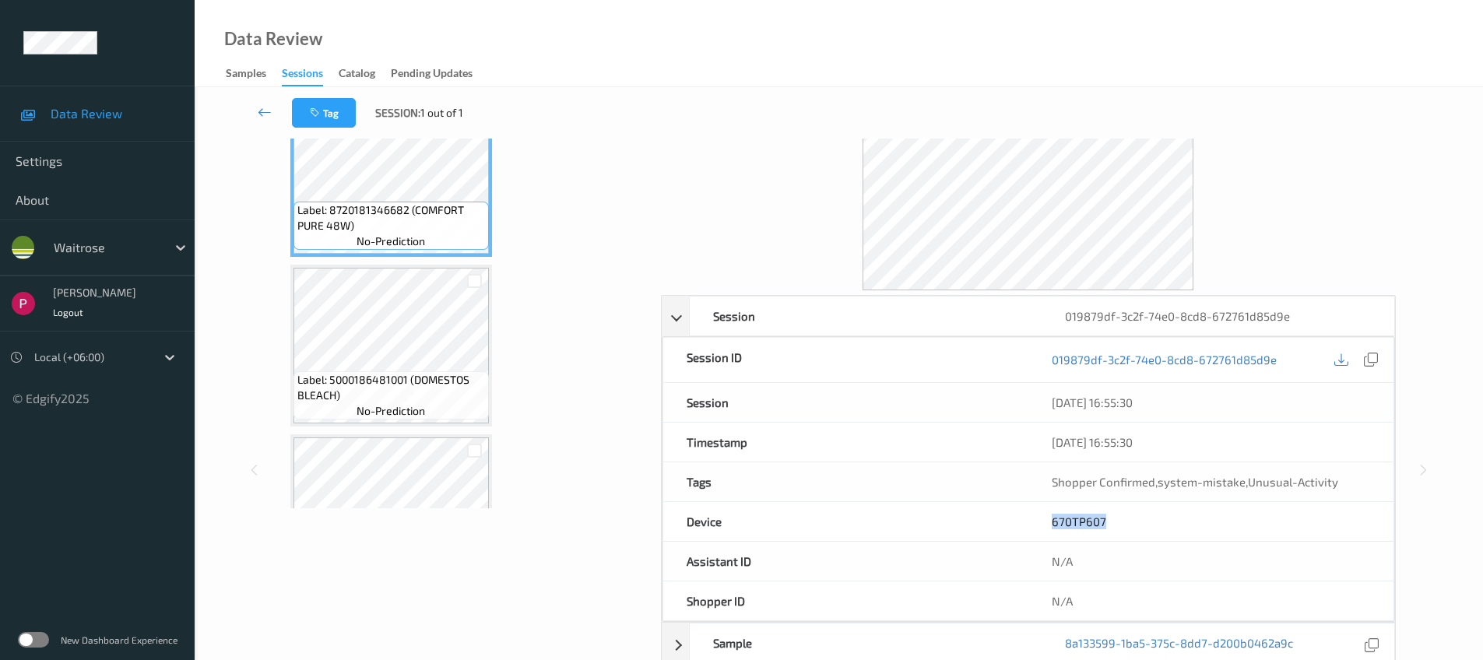
drag, startPoint x: 1126, startPoint y: 526, endPoint x: 1041, endPoint y: 519, distance: 85.2
click at [1040, 520] on div "670TP607" at bounding box center [1211, 521] width 365 height 39
copy link "670TP607"
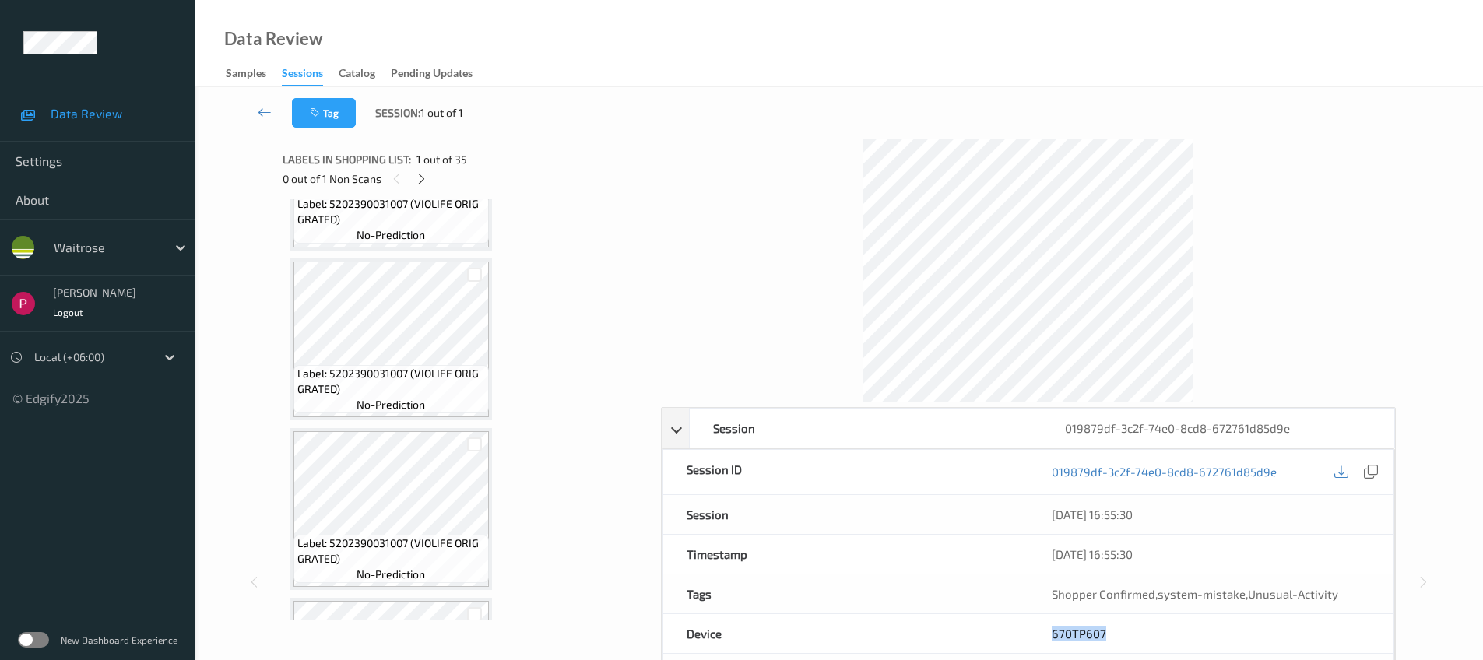
scroll to position [5528, 0]
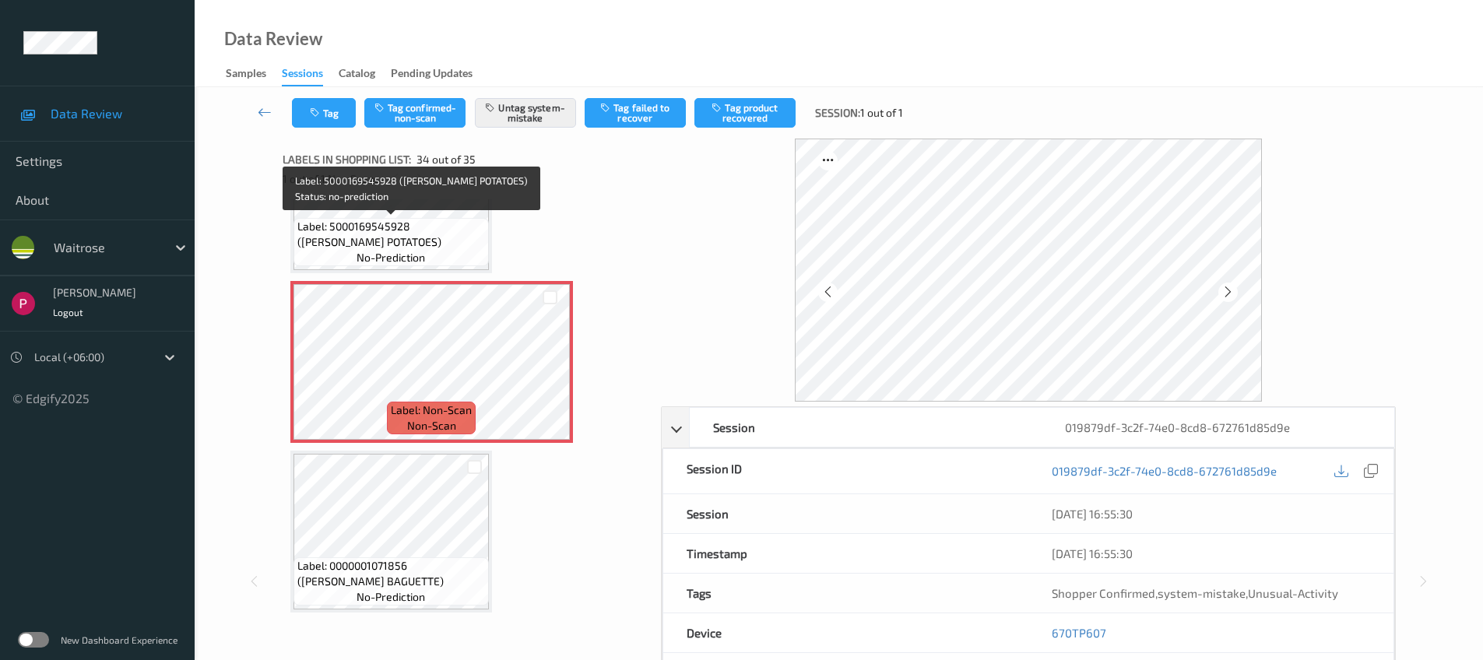
click at [378, 229] on span "Label: 5000169545928 ([PERSON_NAME] POTATOES)" at bounding box center [391, 234] width 188 height 31
click at [445, 243] on span "Label: 5000169545928 ([PERSON_NAME] POTATOES)" at bounding box center [391, 234] width 188 height 31
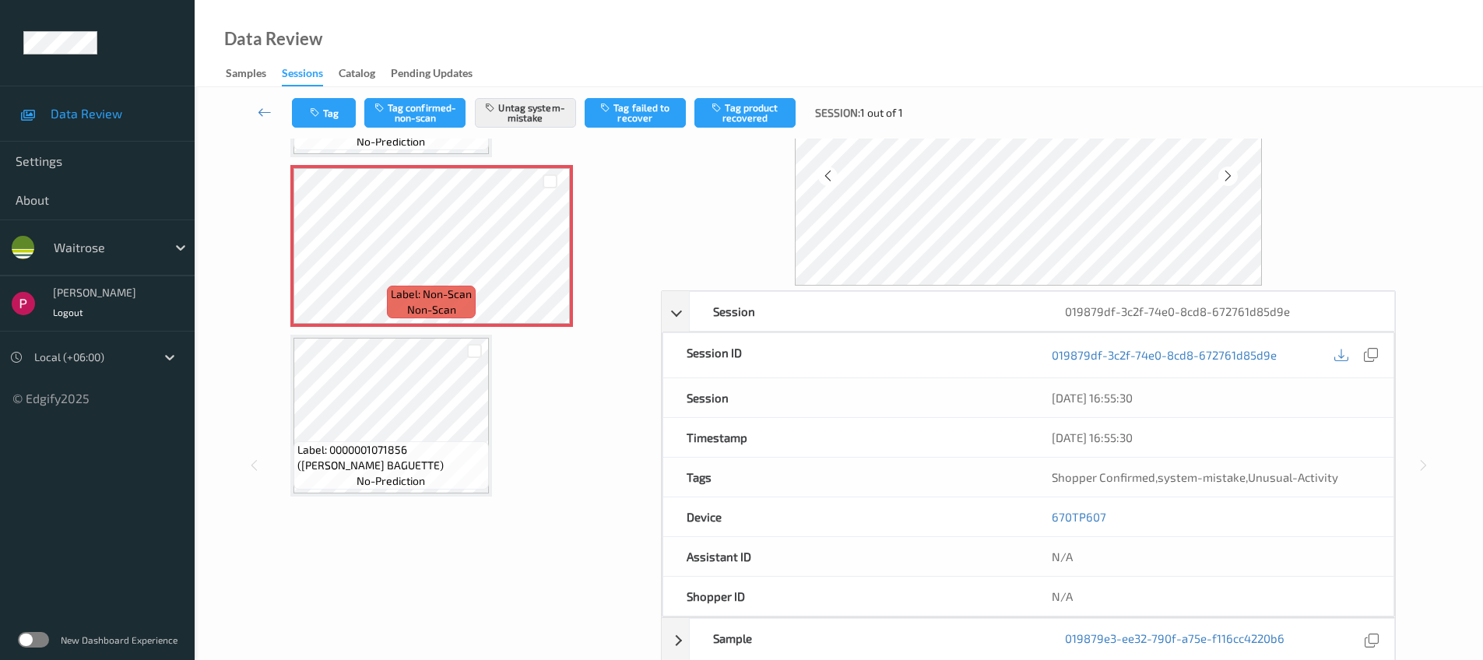
scroll to position [122, 0]
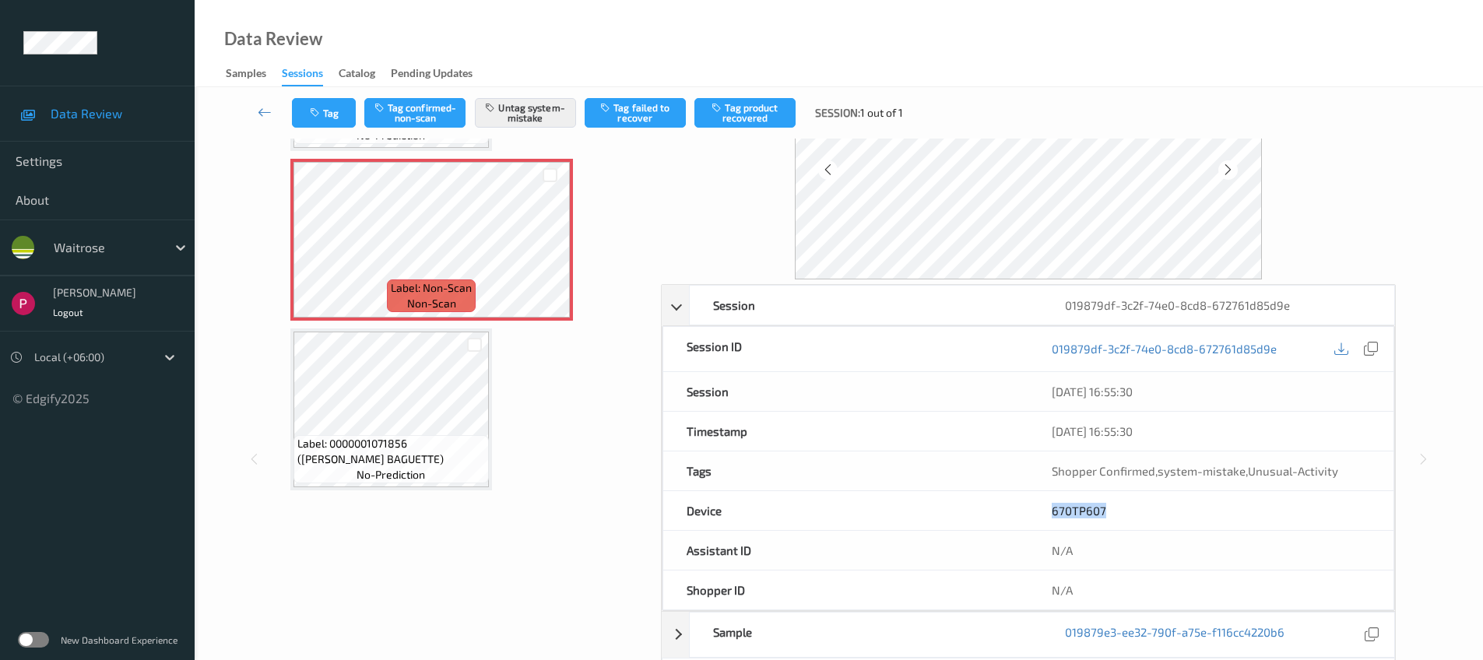
drag, startPoint x: 1126, startPoint y: 510, endPoint x: 1042, endPoint y: 509, distance: 84.1
click at [1042, 509] on div "670TP607" at bounding box center [1211, 510] width 365 height 39
copy link "670TP607"
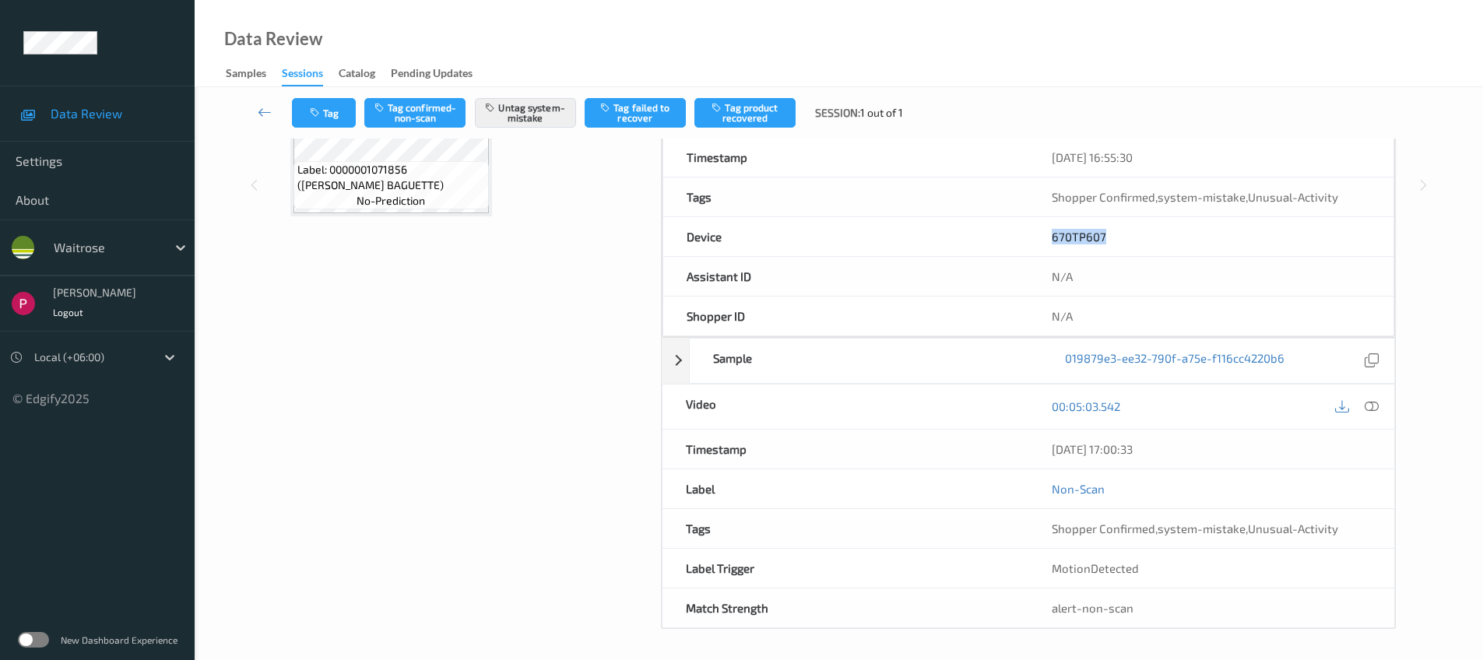
drag, startPoint x: 1174, startPoint y: 447, endPoint x: 1044, endPoint y: 449, distance: 129.3
click at [1044, 449] on div "[DATE] 17:00:33" at bounding box center [1212, 449] width 366 height 39
copy div "[DATE] 17:00:33"
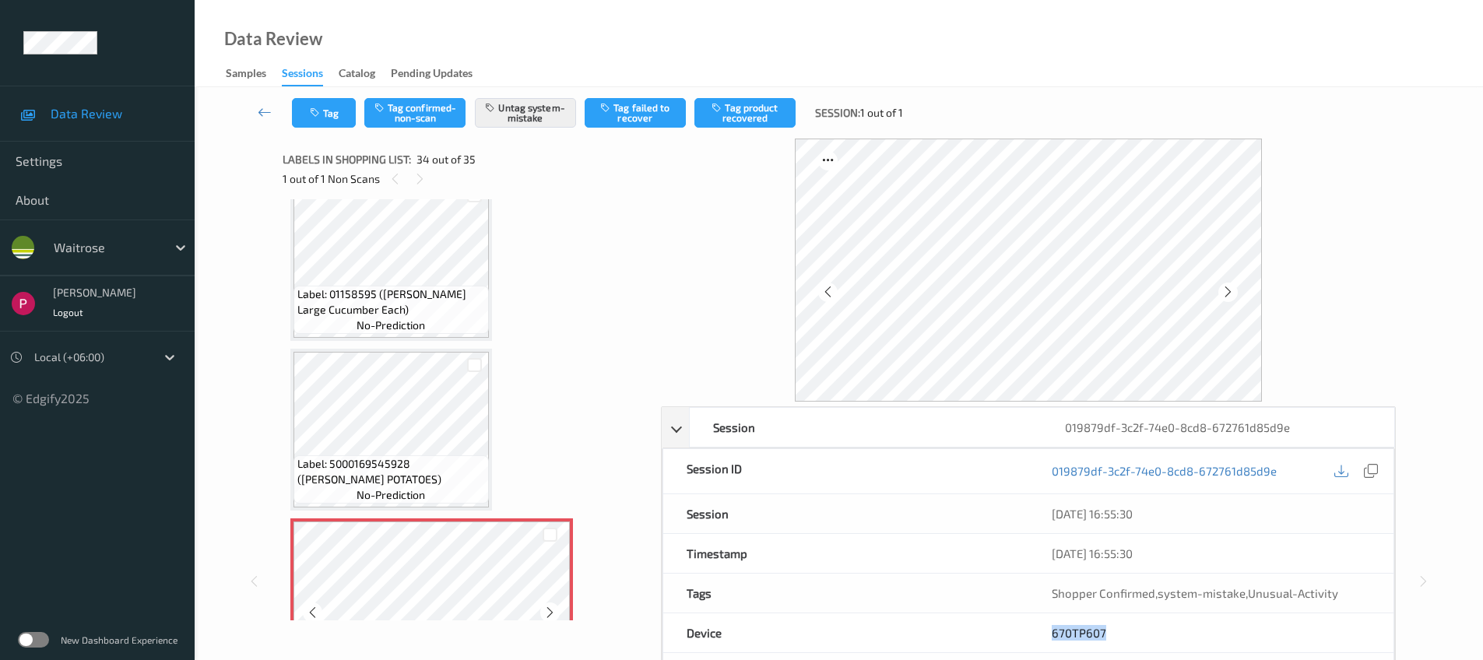
scroll to position [4820, 0]
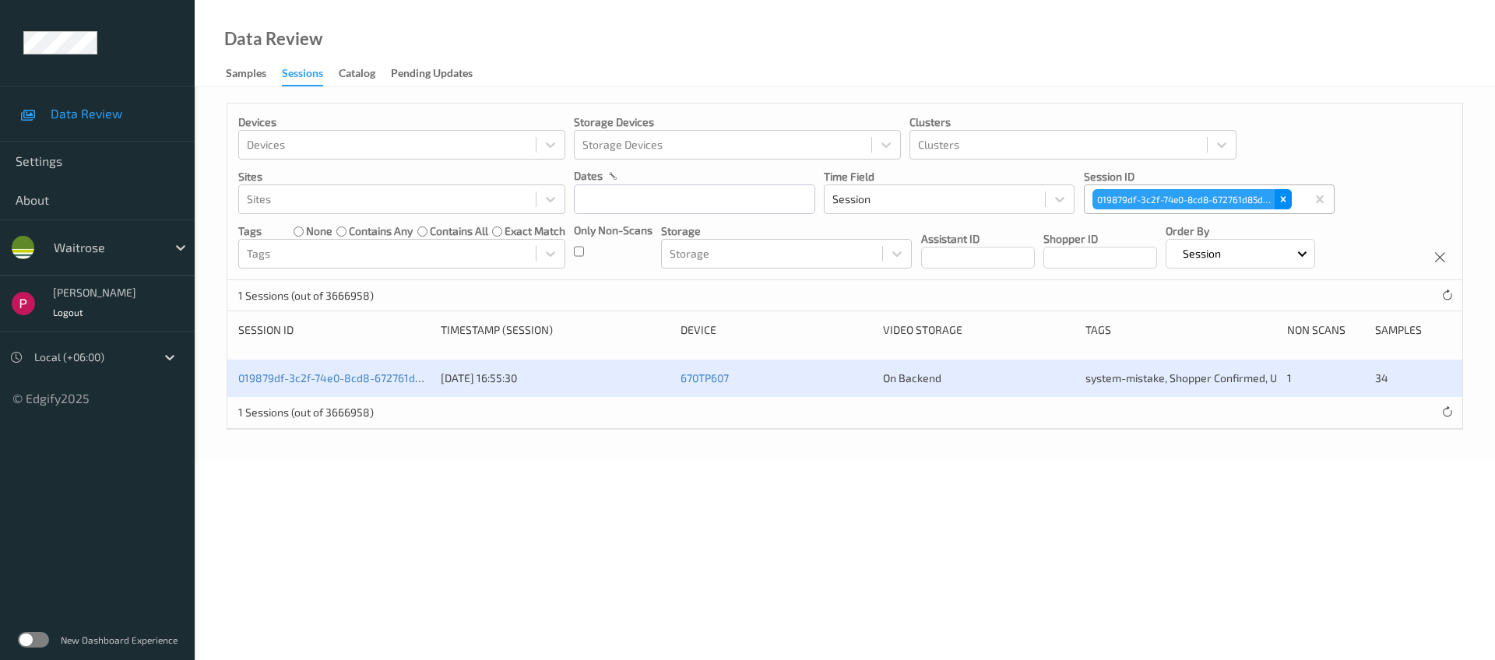
click at [1285, 199] on icon "Remove 019879df-3c2f-74e0-8cd8-672761d85d9e" at bounding box center [1283, 199] width 11 height 11
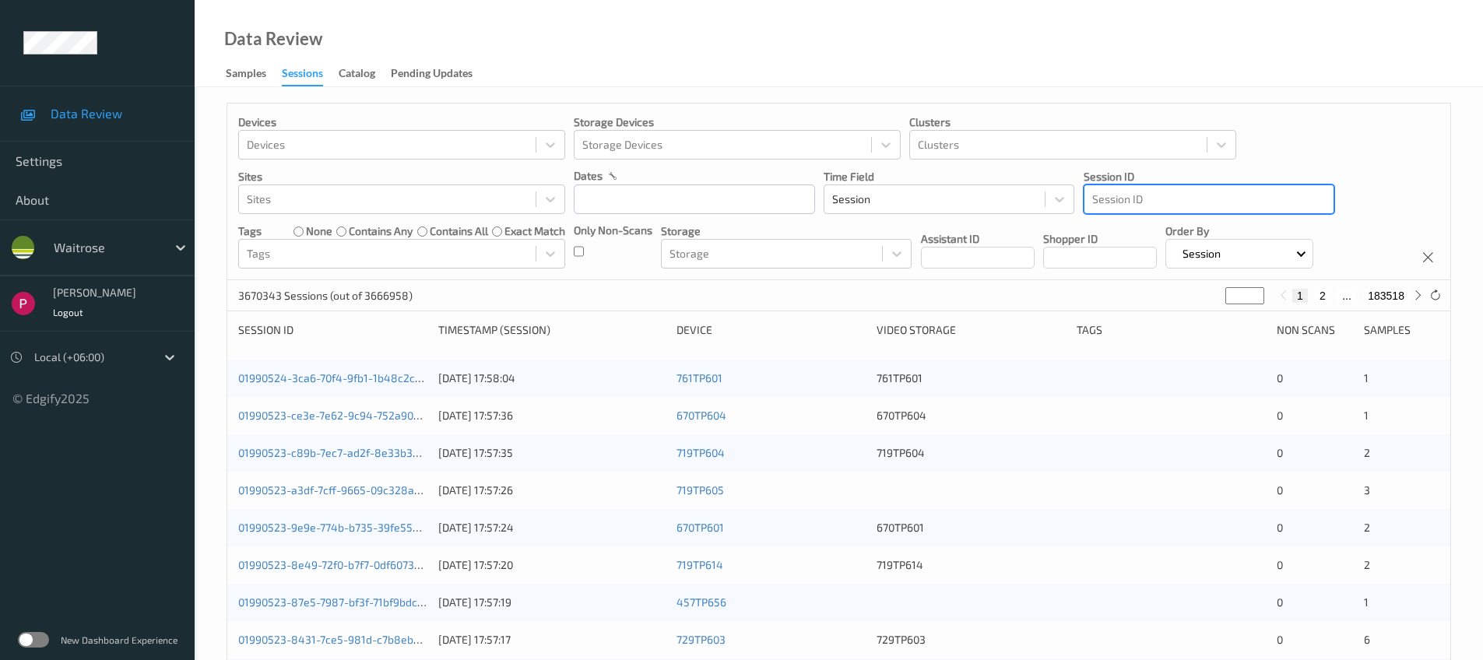
click at [1152, 198] on div at bounding box center [1210, 199] width 234 height 19
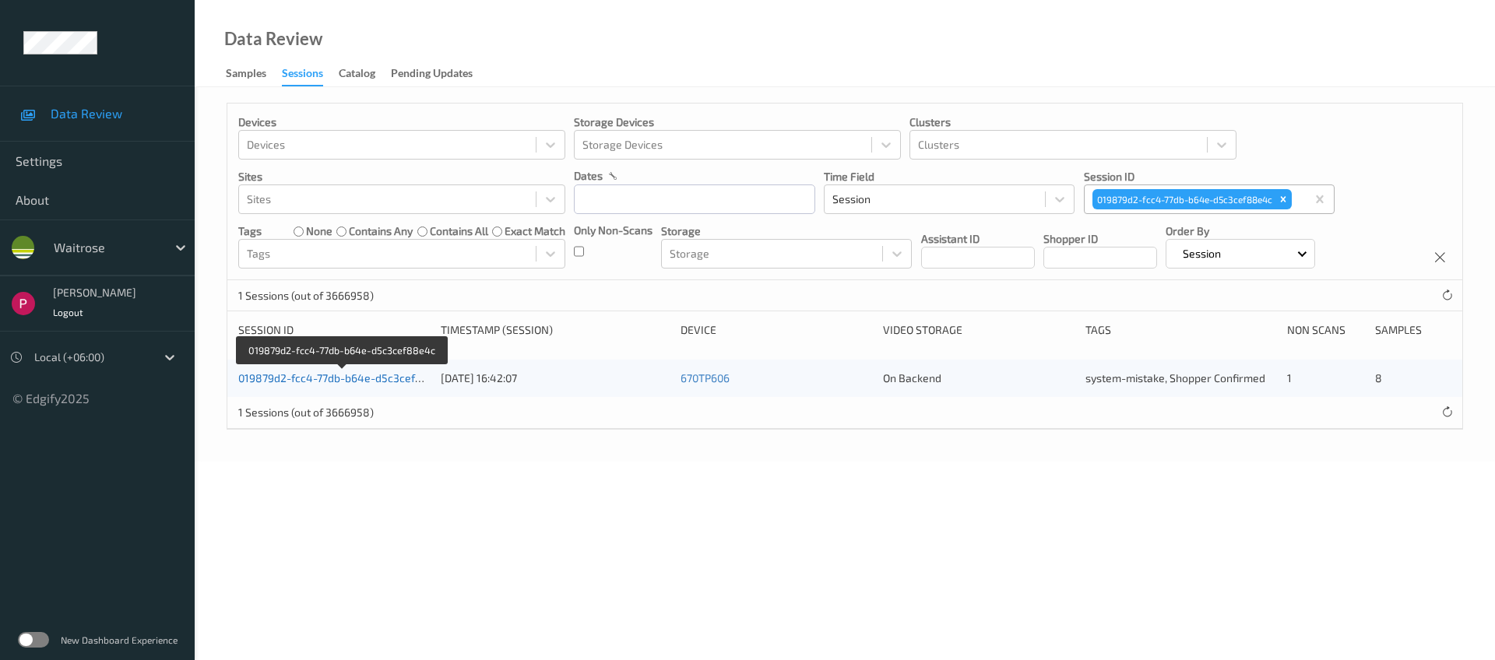
click at [323, 378] on link "019879d2-fcc4-77db-b64e-d5c3cef88e4c" at bounding box center [342, 377] width 209 height 13
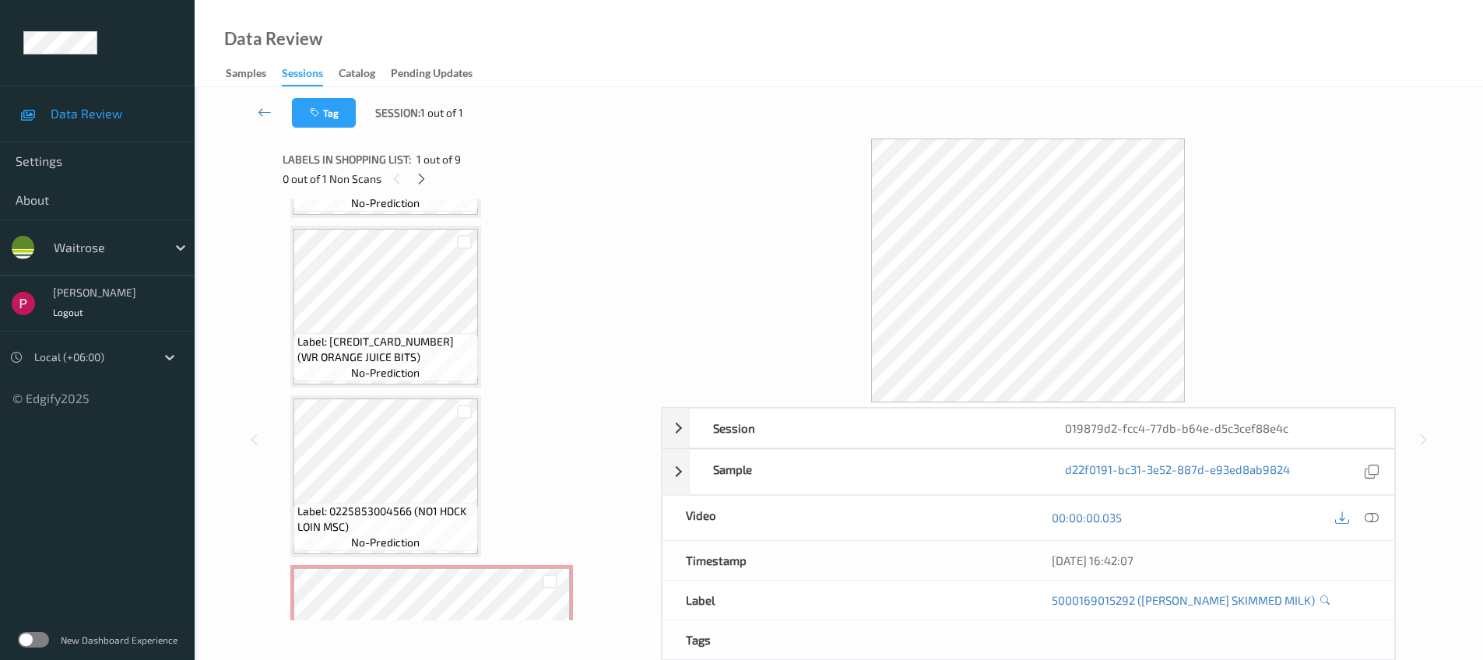
scroll to position [1096, 0]
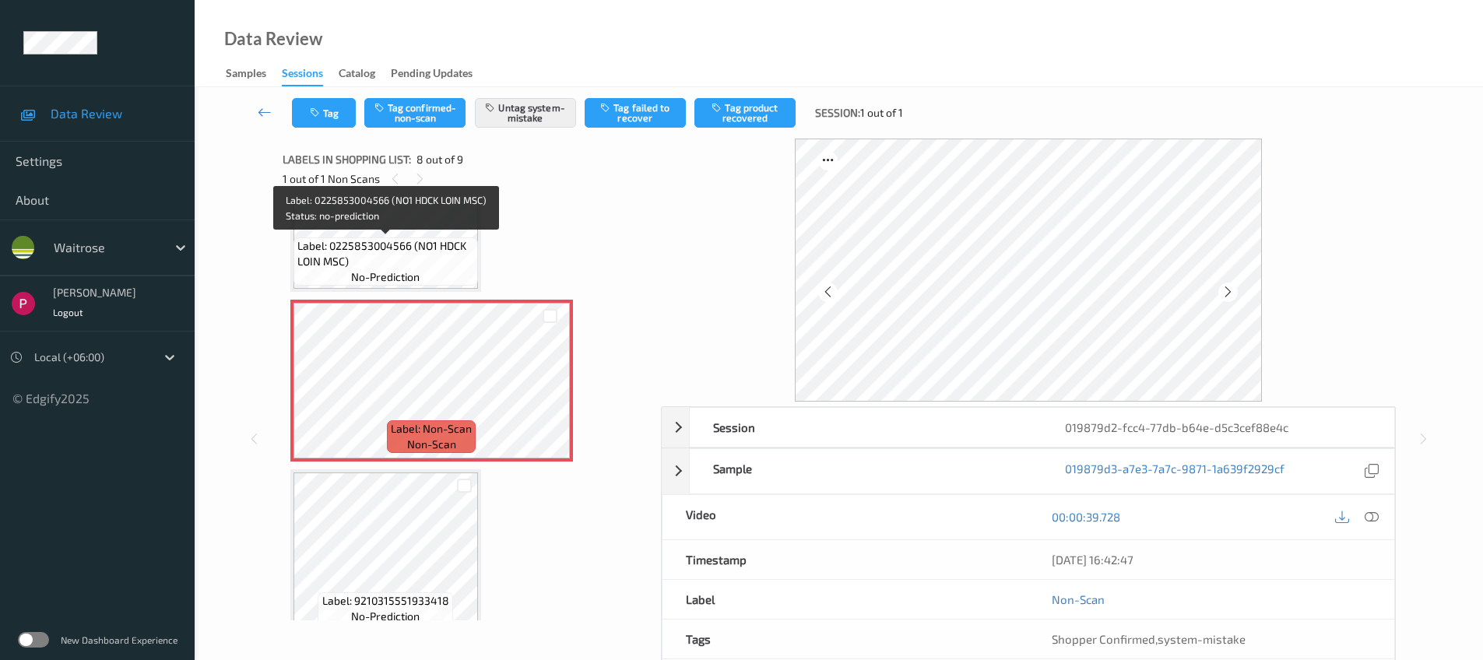
click at [322, 241] on span "Label: 0225853004566 (NO1 HDCK LOIN MSC)" at bounding box center [385, 253] width 177 height 31
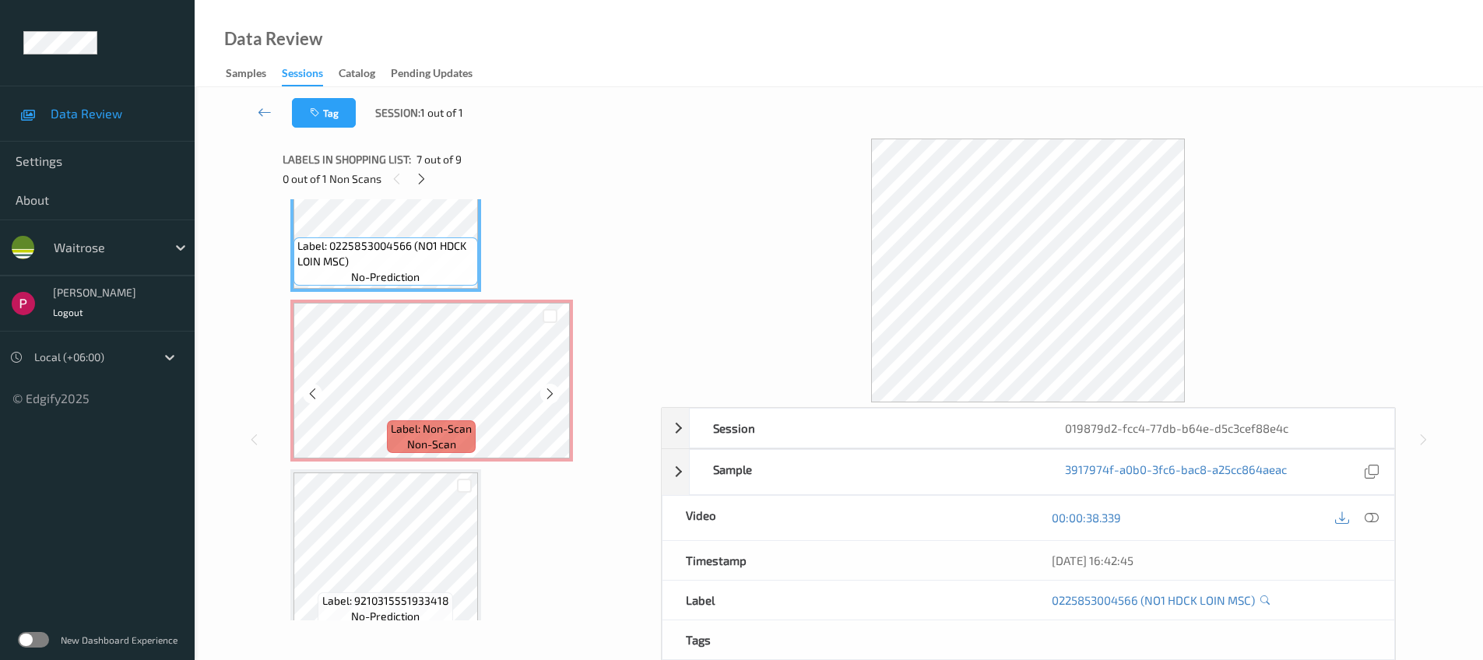
click at [398, 424] on span "Label: Non-Scan" at bounding box center [431, 429] width 81 height 16
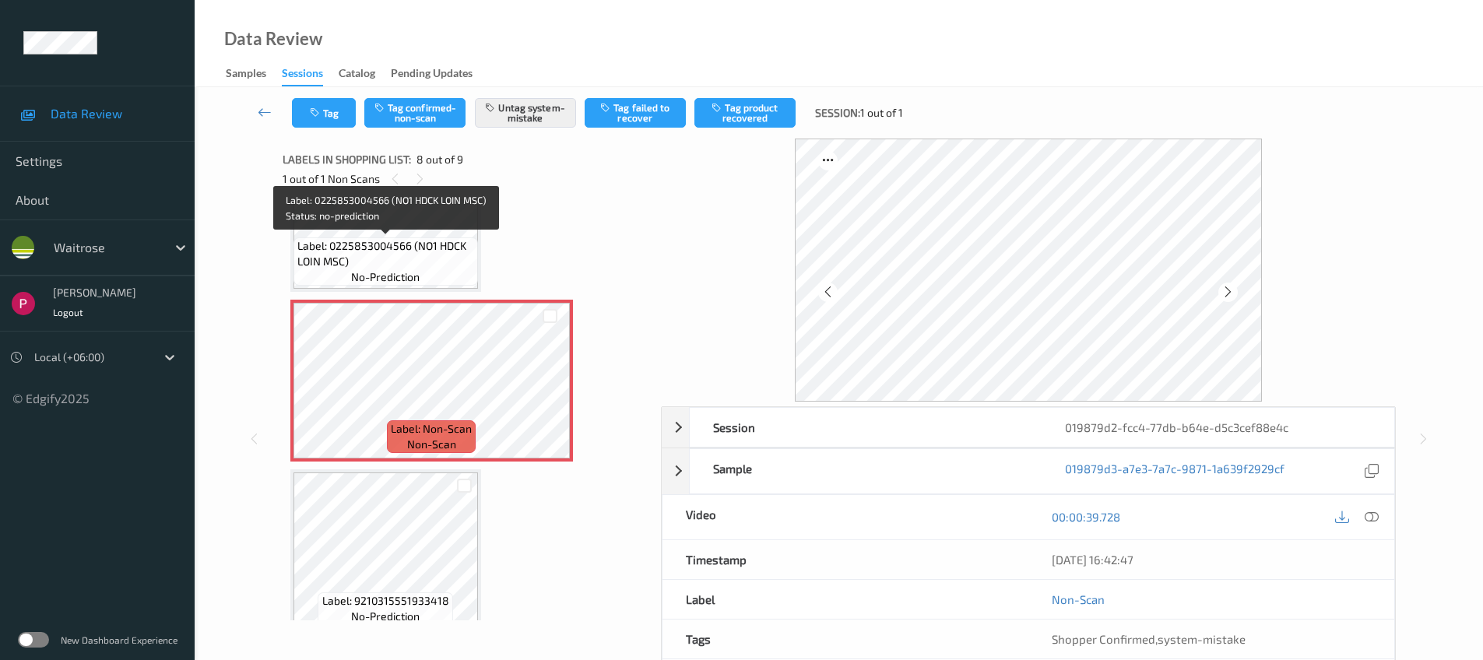
click at [414, 261] on span "Label: 0225853004566 (NO1 HDCK LOIN MSC)" at bounding box center [385, 253] width 177 height 31
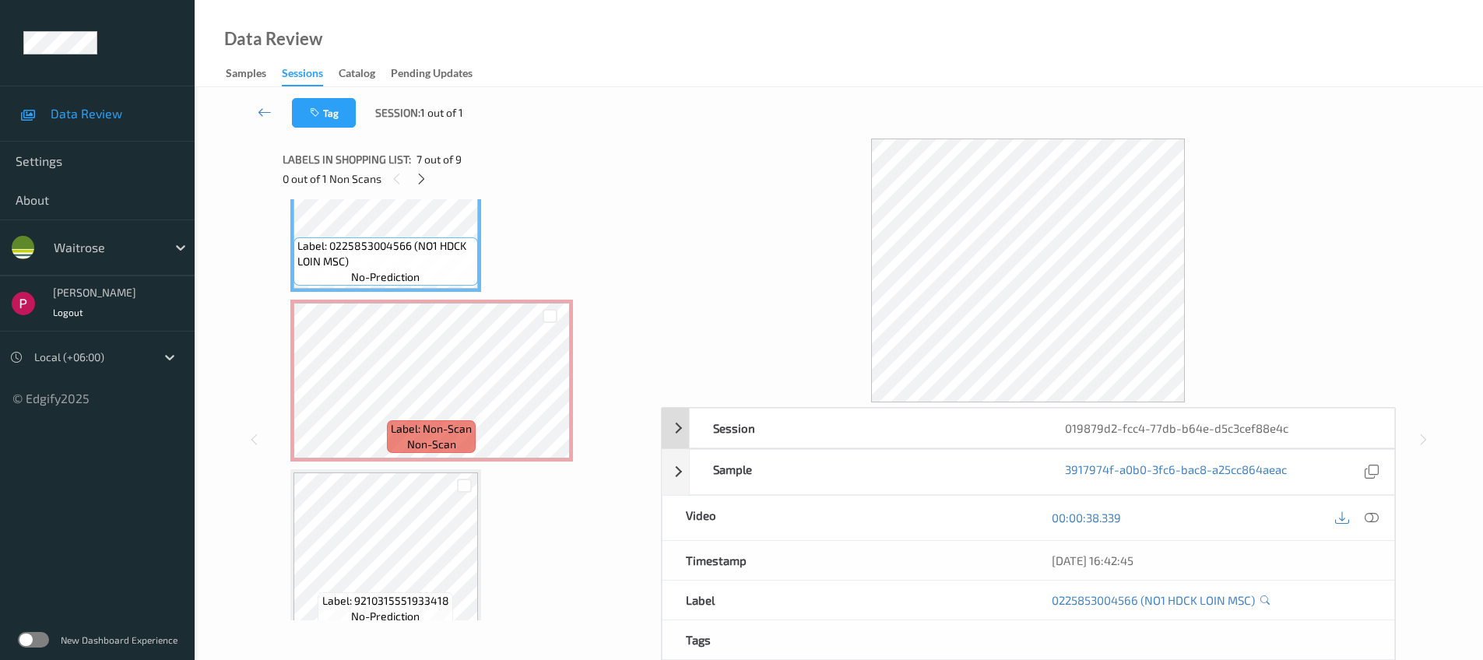
click at [1104, 431] on div "019879d2-fcc4-77db-b64e-d5c3cef88e4c" at bounding box center [1218, 428] width 352 height 39
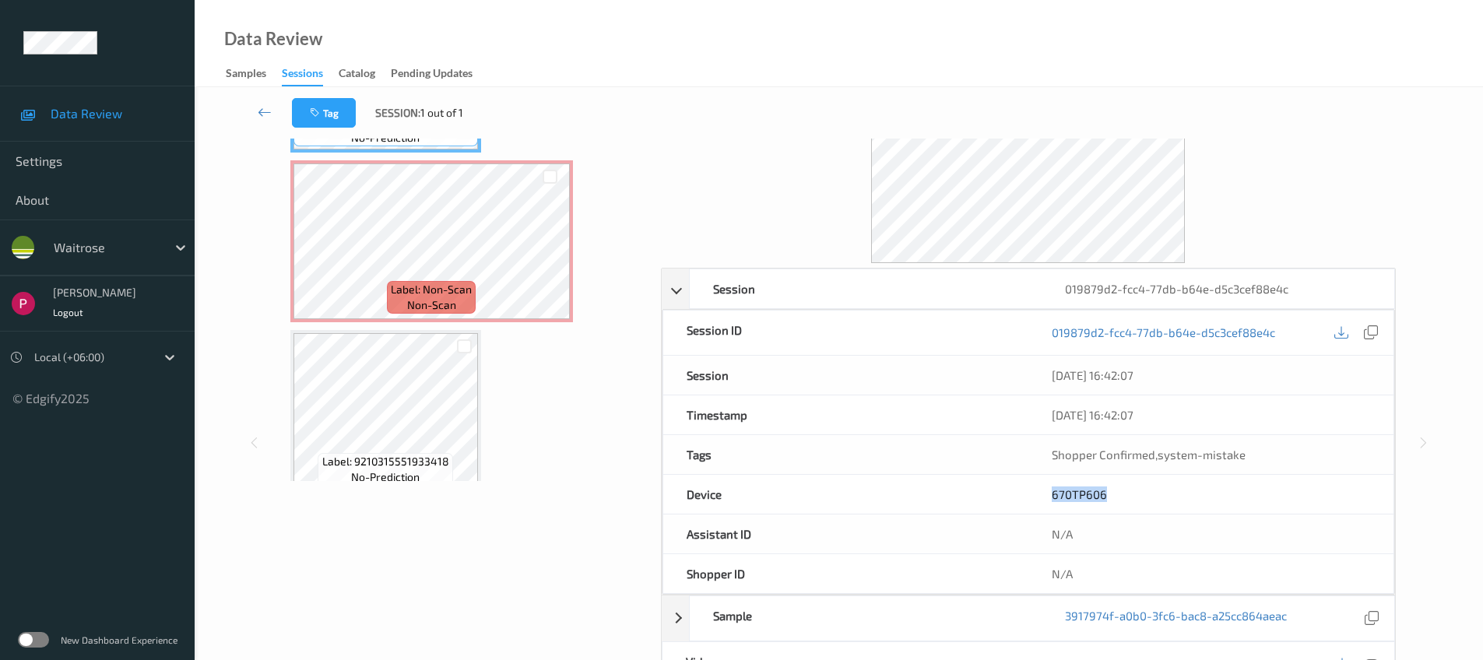
drag, startPoint x: 1121, startPoint y: 490, endPoint x: 1051, endPoint y: 489, distance: 70.9
click at [1050, 491] on div "670TP606" at bounding box center [1211, 494] width 365 height 39
copy link "670TP606"
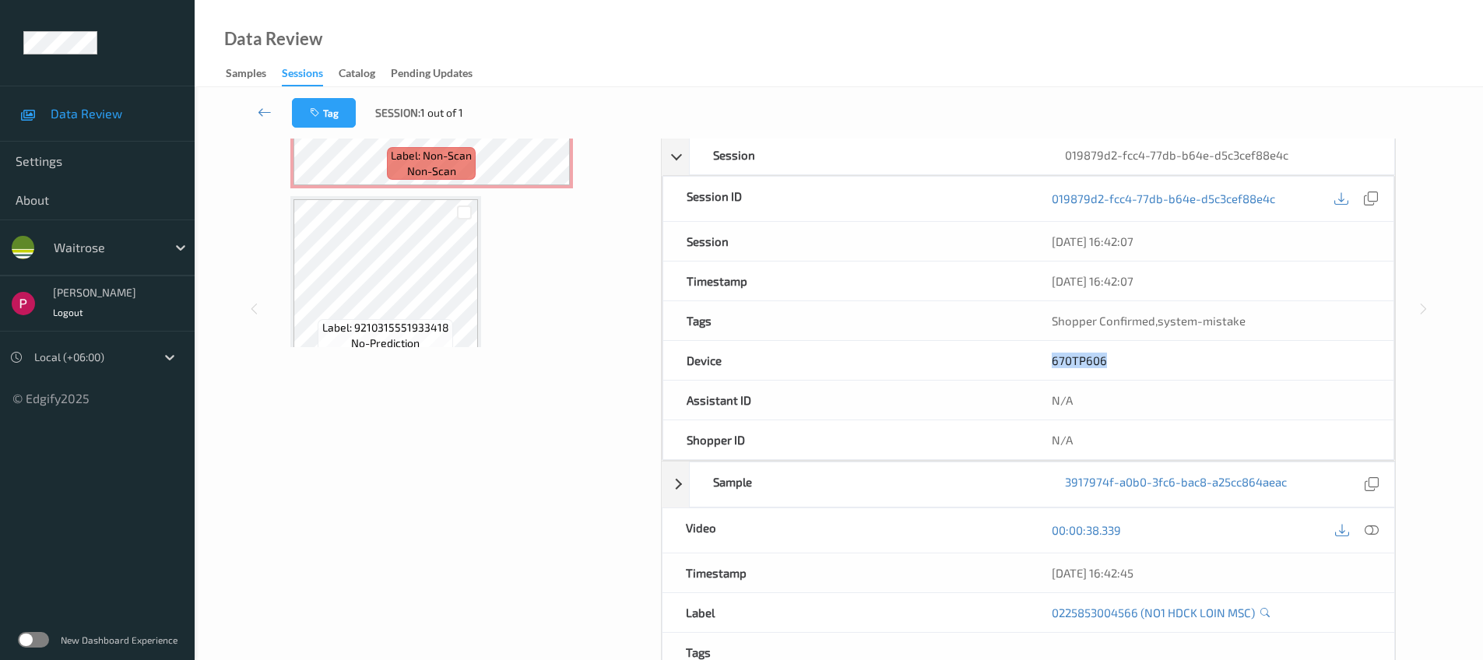
scroll to position [274, 0]
drag, startPoint x: 1174, startPoint y: 575, endPoint x: 1051, endPoint y: 576, distance: 122.3
click at [1052, 576] on div "[DATE] 16:42:45" at bounding box center [1211, 573] width 319 height 16
copy div "[DATE] 16:42:45"
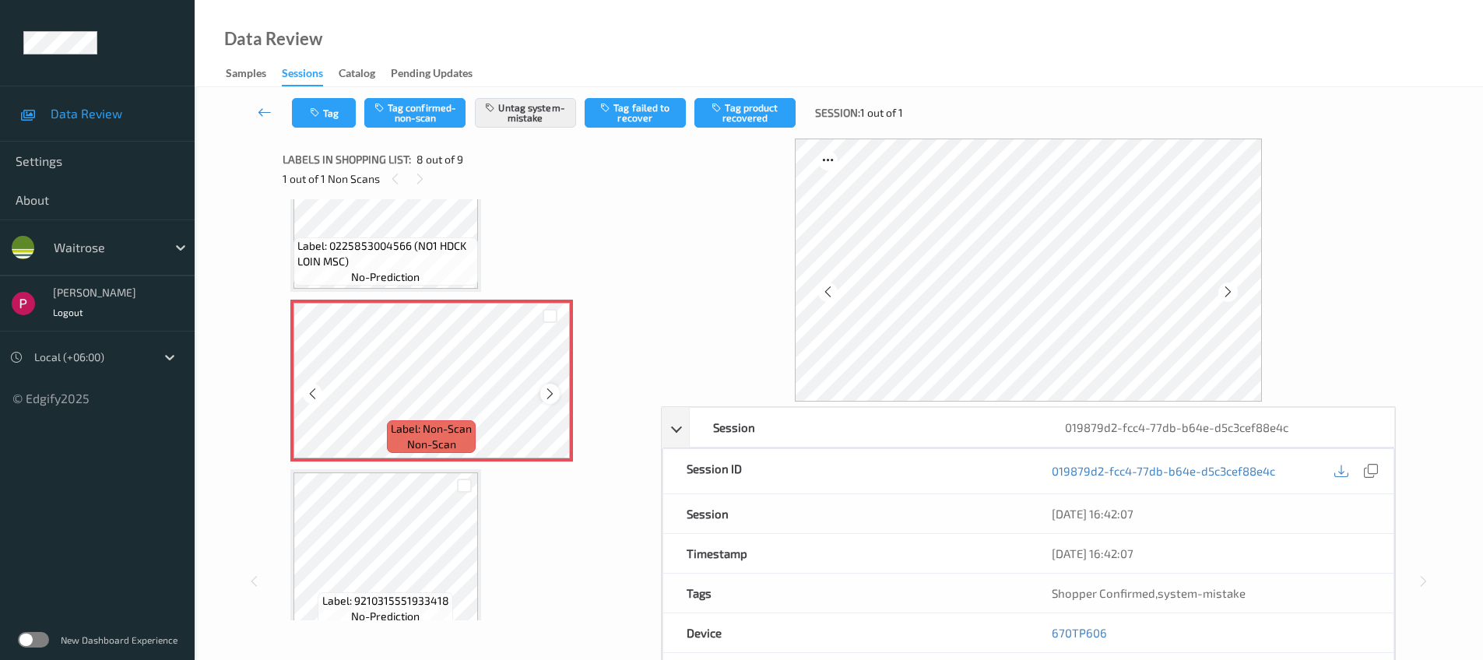
click at [552, 396] on icon at bounding box center [550, 394] width 13 height 14
click at [553, 396] on icon at bounding box center [550, 394] width 13 height 14
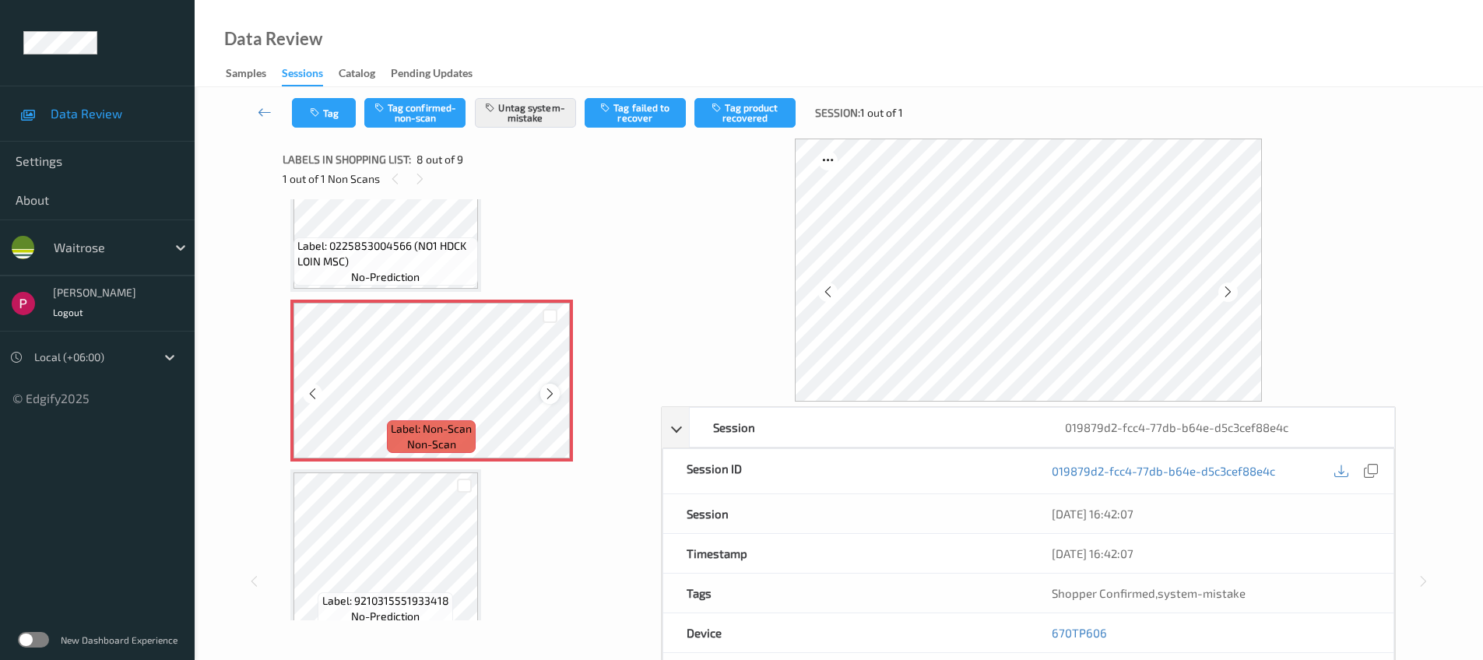
click at [553, 396] on icon at bounding box center [550, 394] width 13 height 14
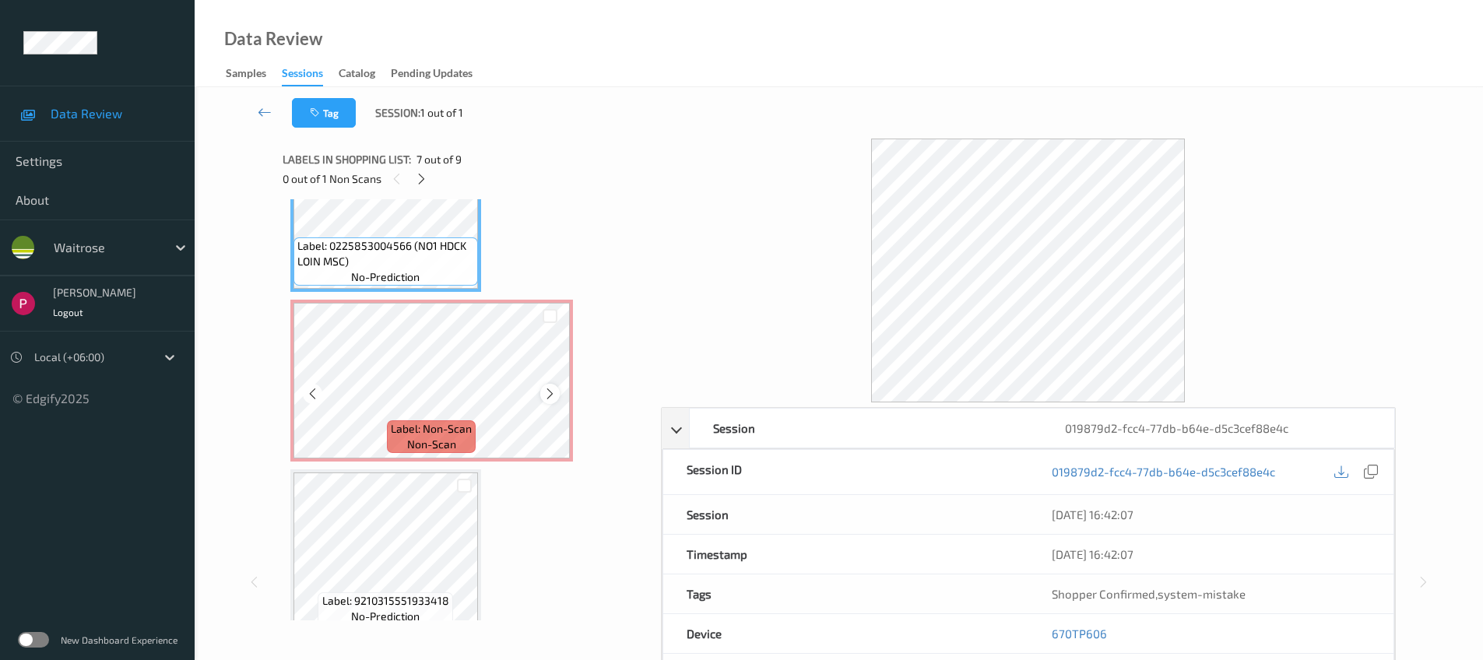
click at [550, 389] on icon at bounding box center [550, 394] width 13 height 14
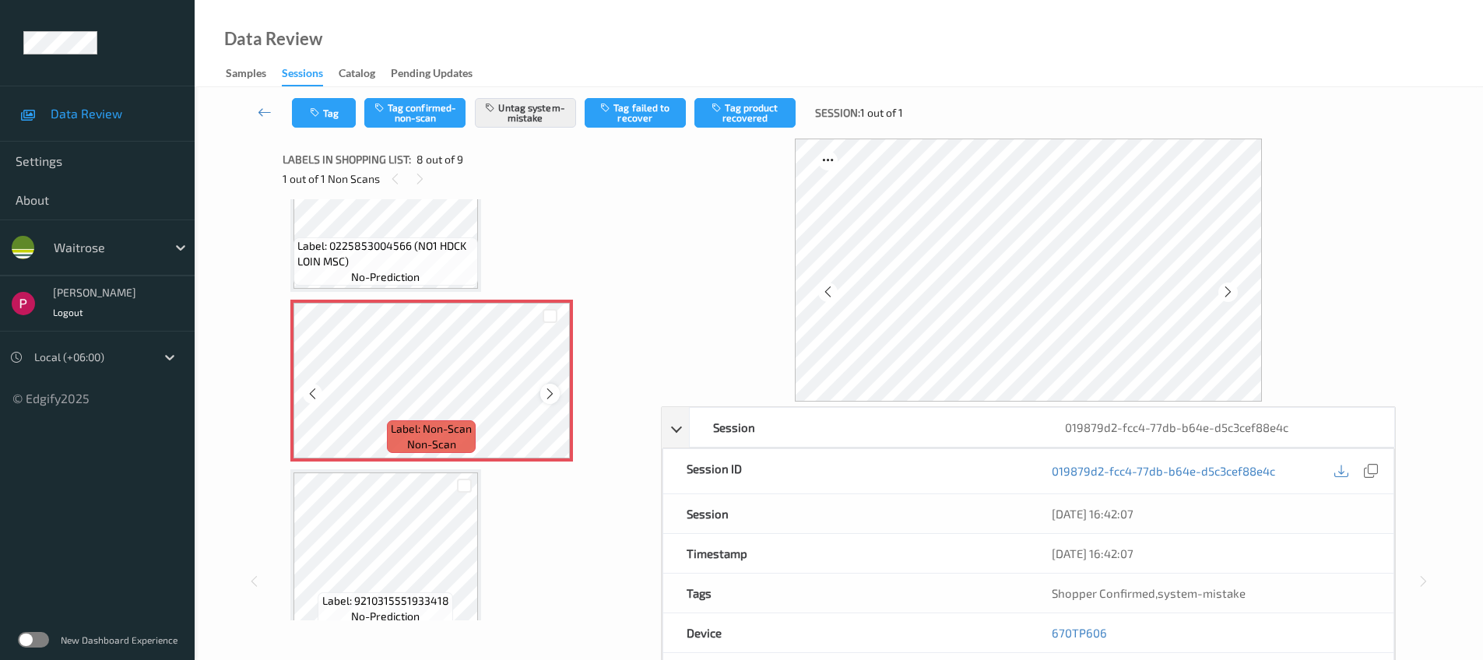
click at [551, 389] on icon at bounding box center [550, 394] width 13 height 14
